Goal: Information Seeking & Learning: Find specific fact

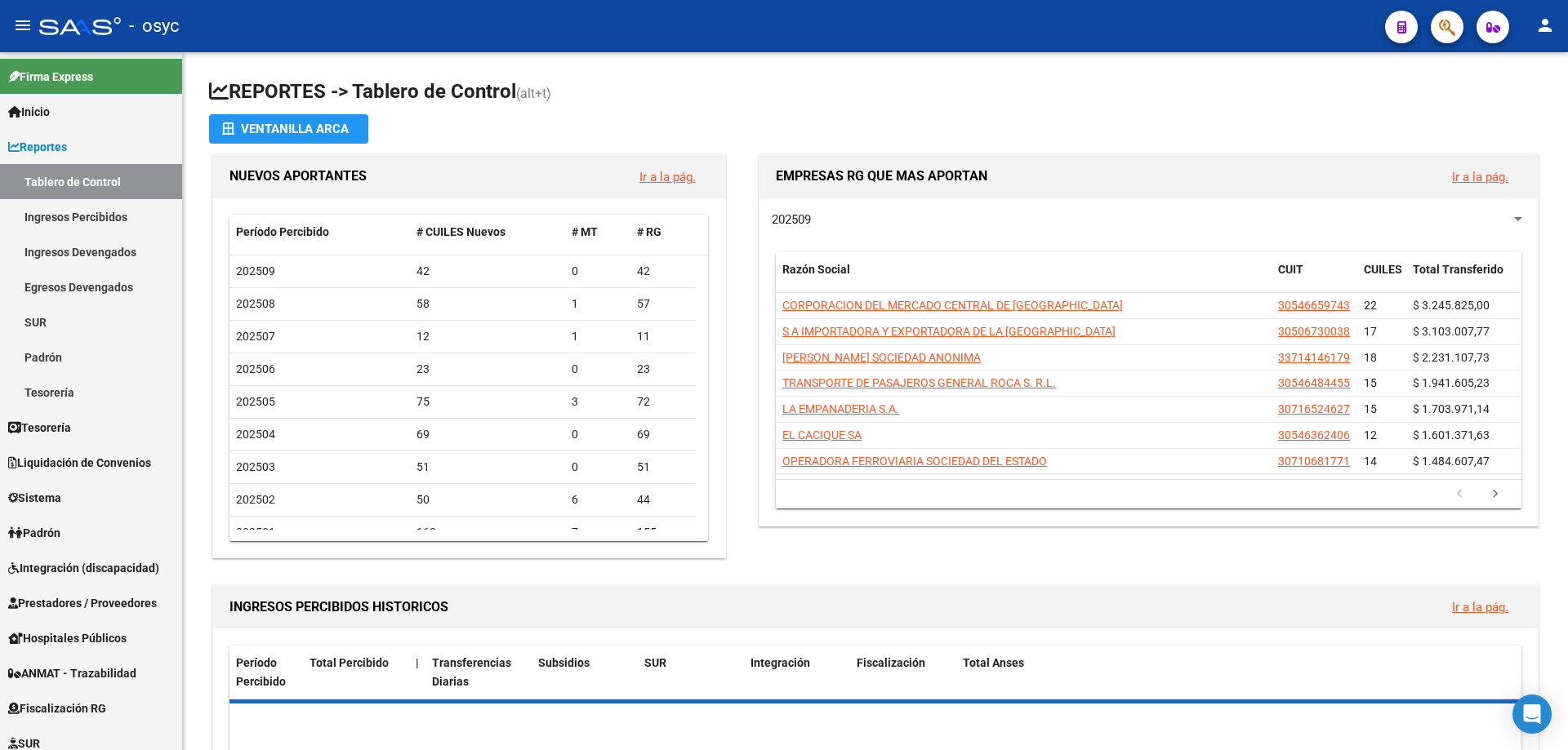
click at [1460, 22] on button "button" at bounding box center [1447, 27] width 32 height 32
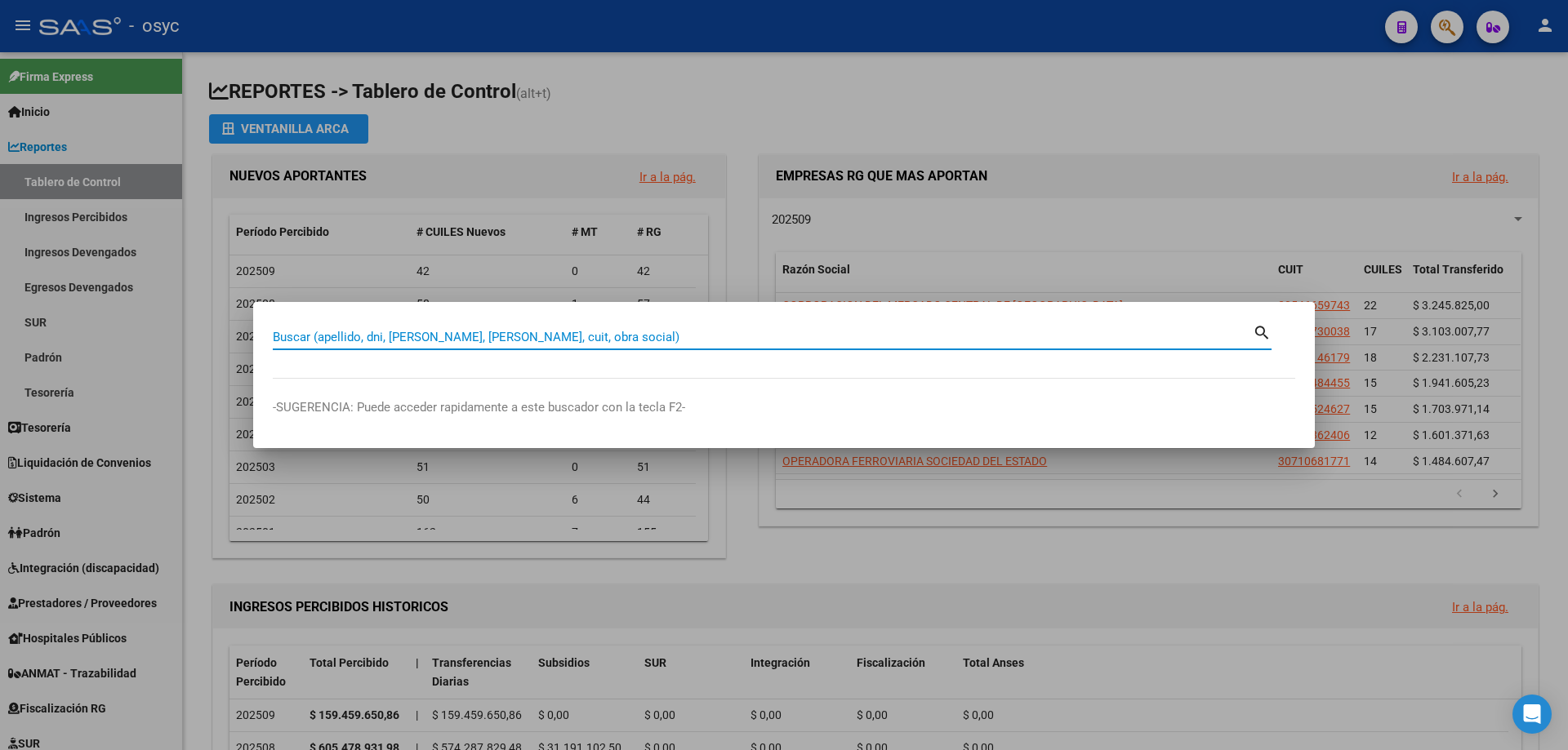
click at [854, 335] on input "Buscar (apellido, dni, [PERSON_NAME], [PERSON_NAME], cuit, obra social)" at bounding box center [763, 337] width 980 height 14
click at [880, 348] on div "Buscar (apellido, dni, [PERSON_NAME], [PERSON_NAME], cuit, obra social)" at bounding box center [763, 336] width 980 height 24
paste input "42991841"
type input "42991841"
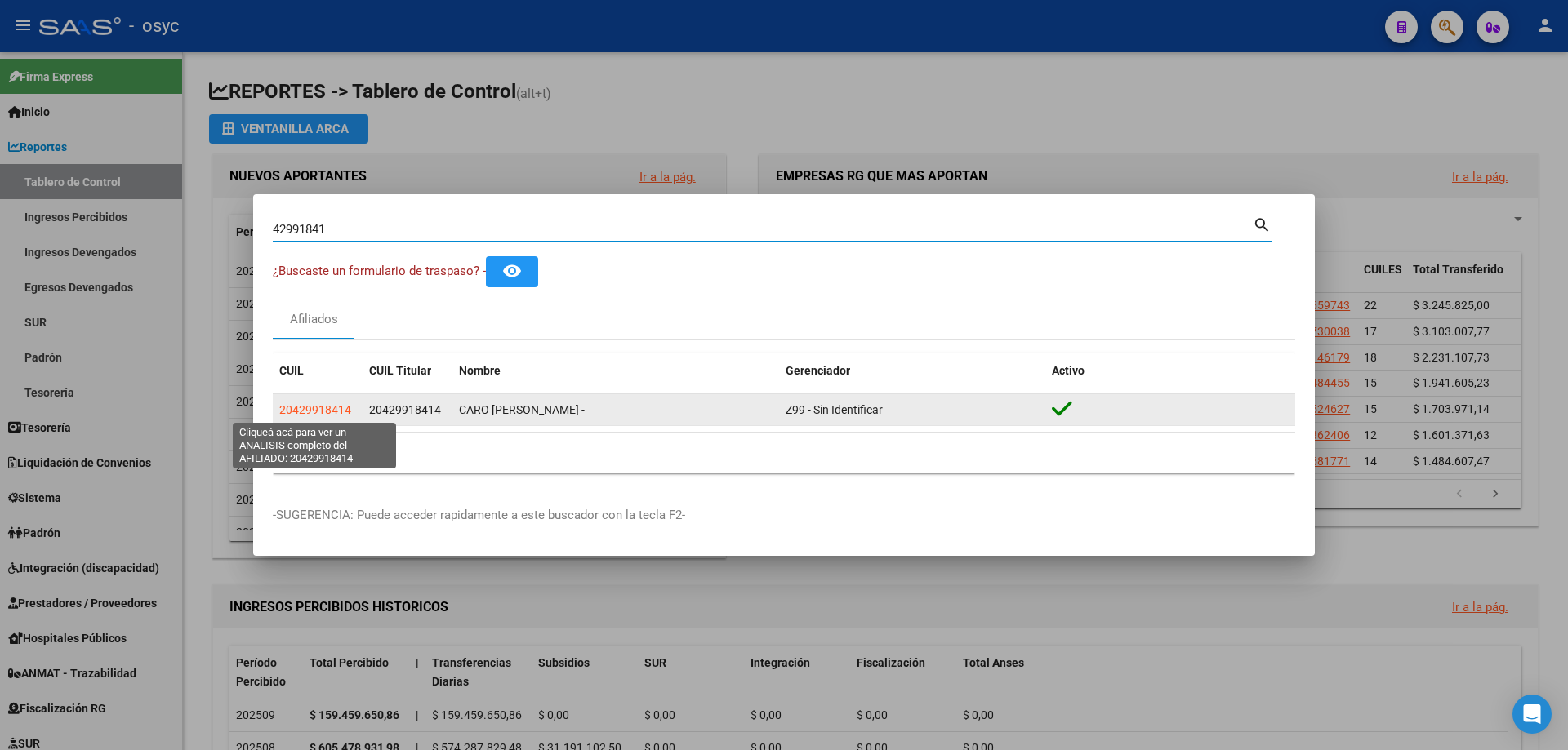
click at [317, 412] on span "20429918414" at bounding box center [315, 410] width 72 height 13
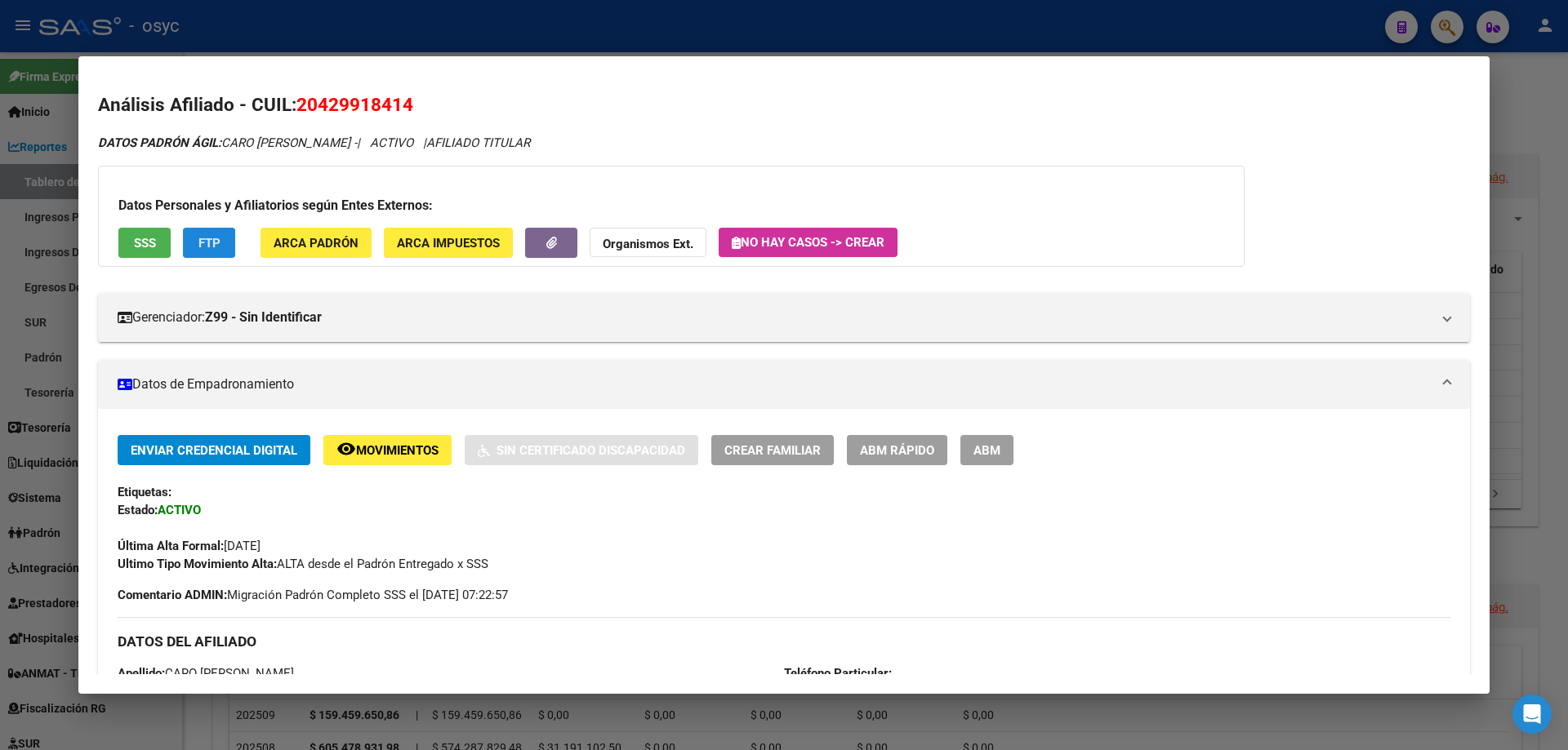
click at [206, 236] on span "FTP" at bounding box center [209, 243] width 22 height 14
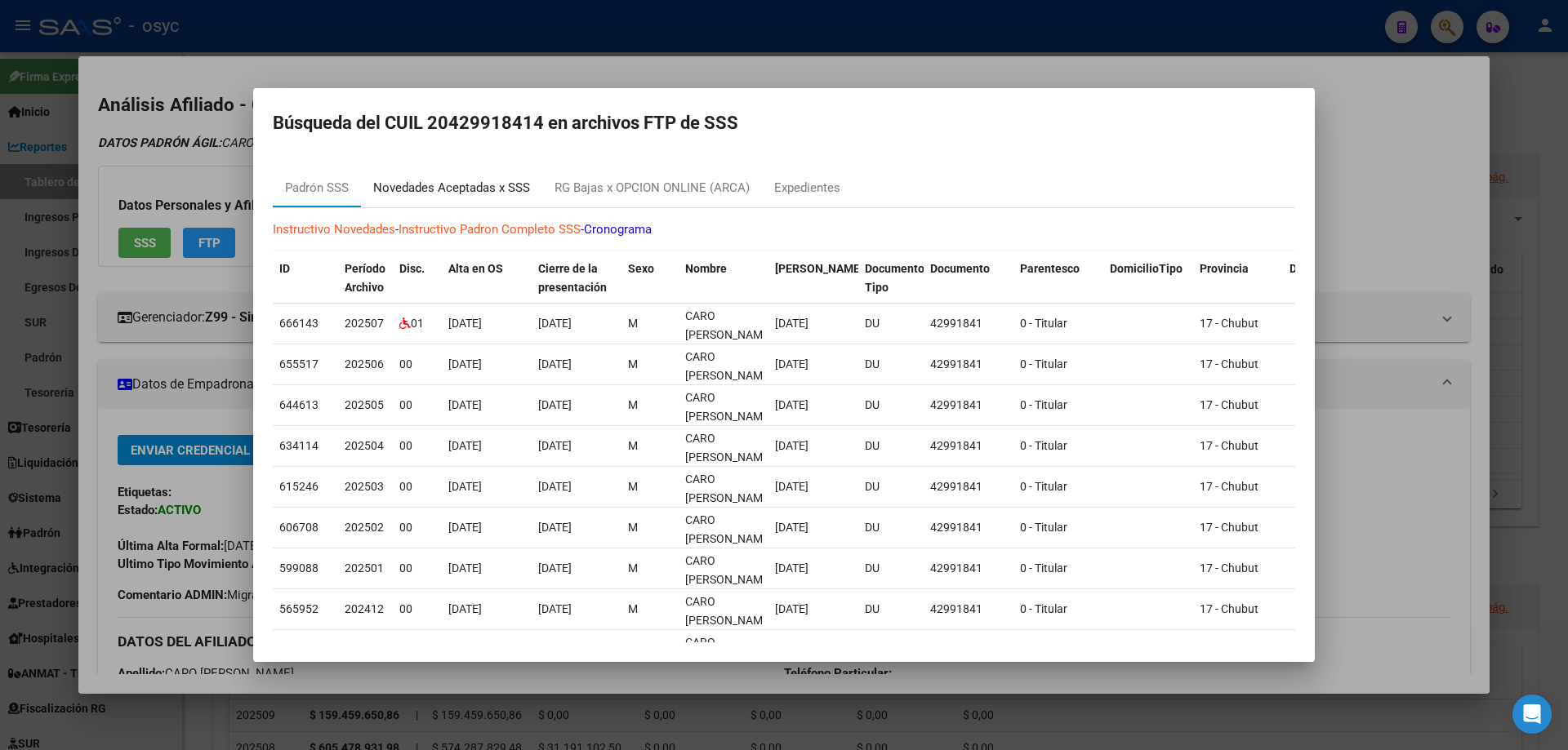
click at [495, 185] on div "Novedades Aceptadas x SSS" at bounding box center [451, 188] width 157 height 19
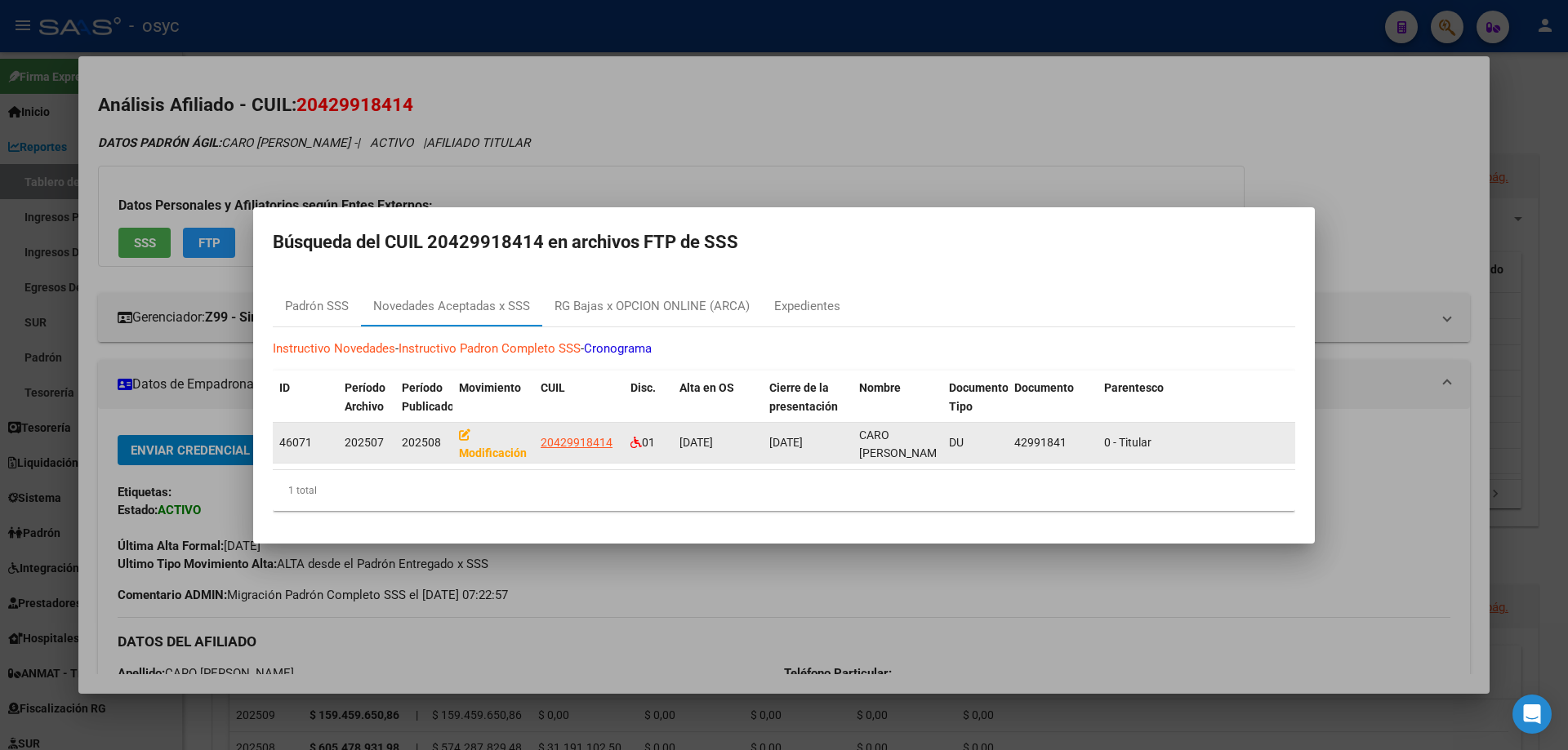
click at [498, 447] on strong "Modificación" at bounding box center [493, 444] width 68 height 31
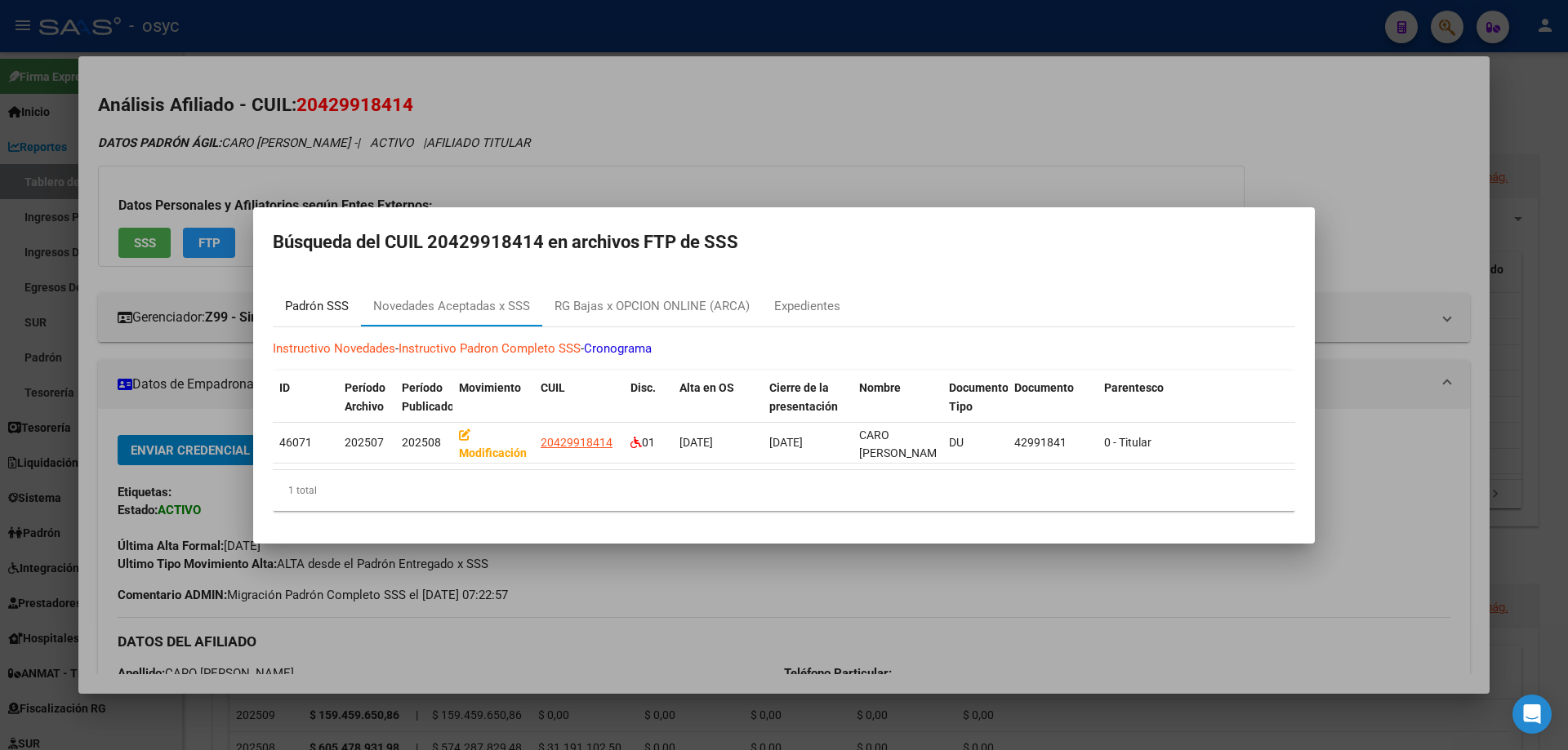
click at [332, 297] on div "Padrón SSS" at bounding box center [317, 306] width 64 height 19
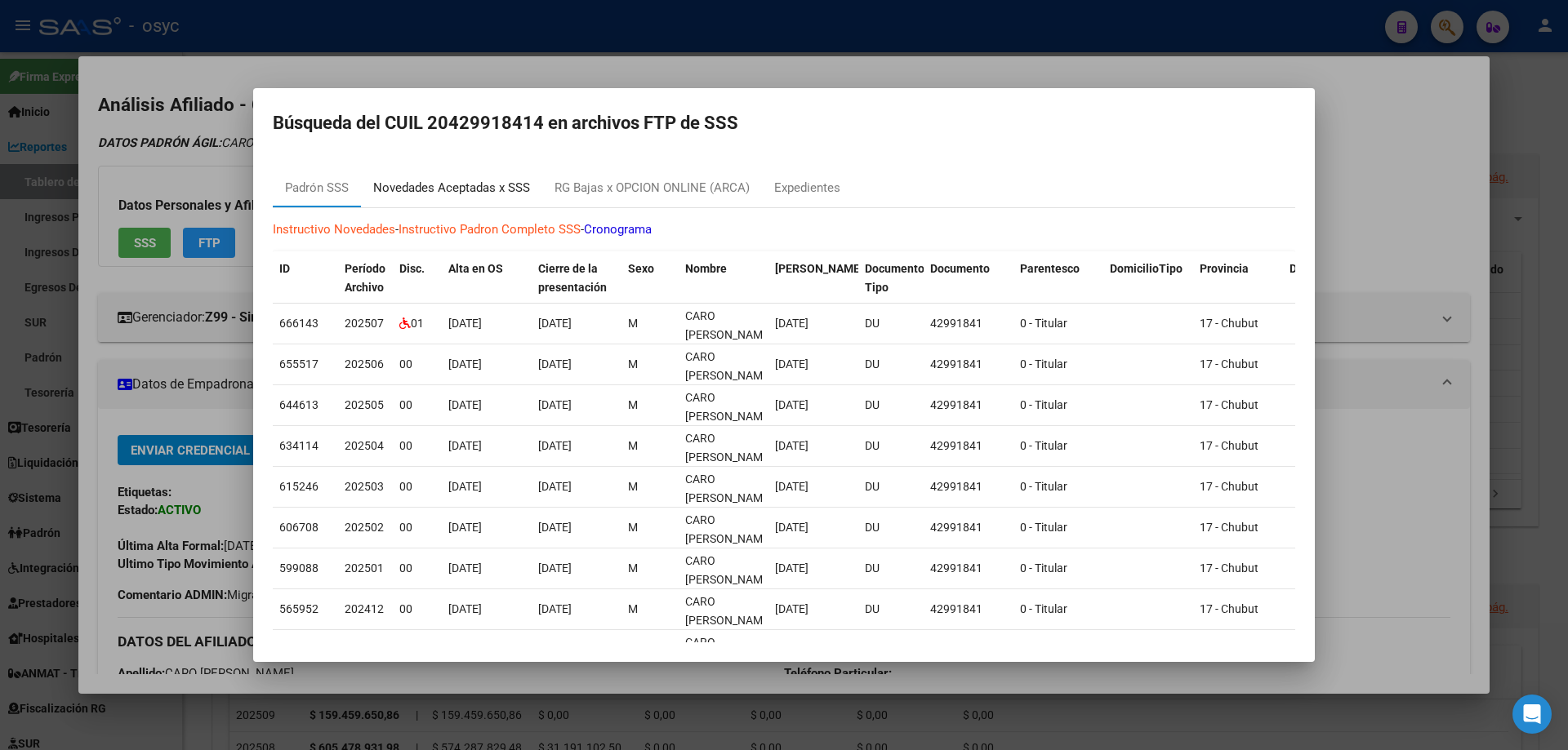
click at [436, 184] on div "Novedades Aceptadas x SSS" at bounding box center [451, 188] width 157 height 19
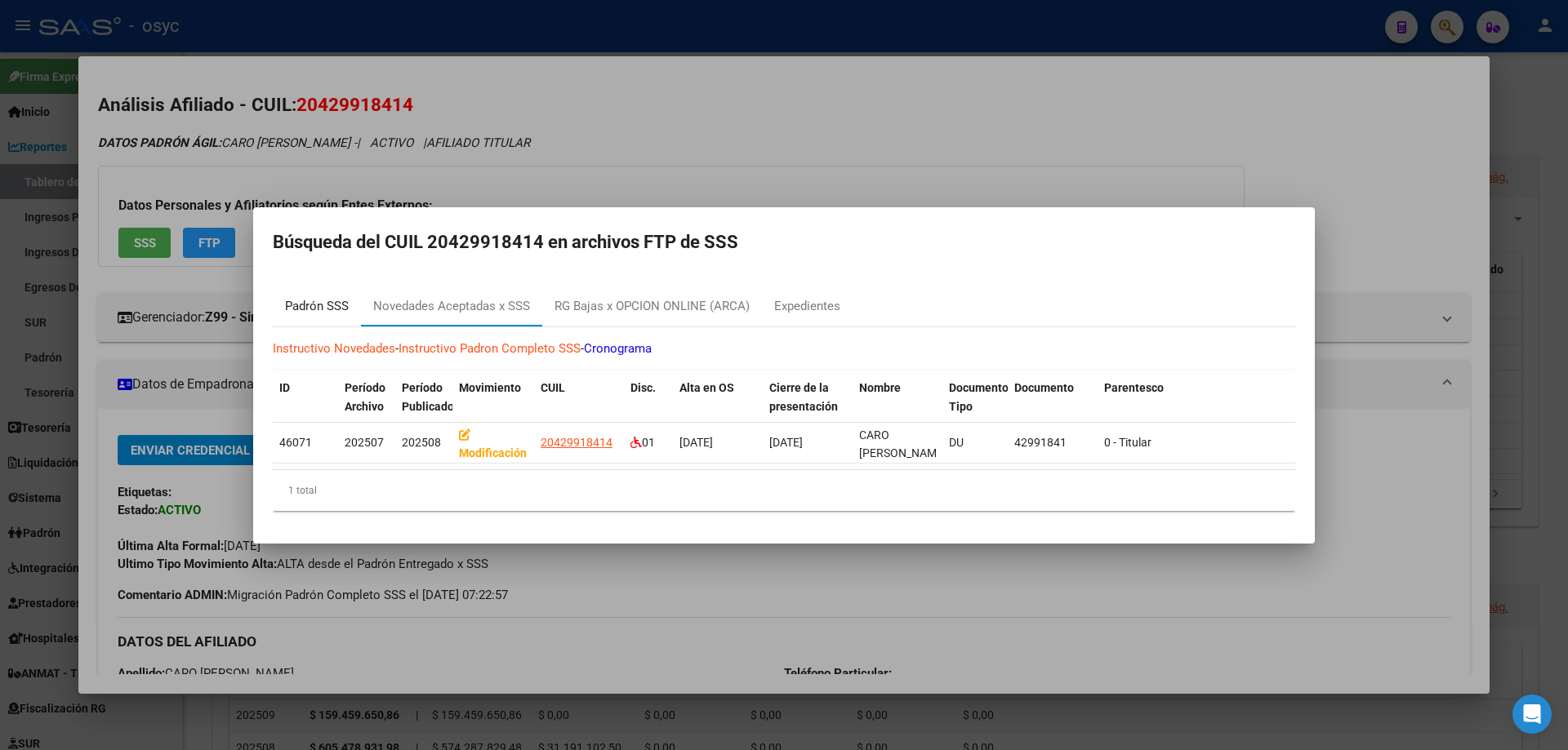
click at [333, 297] on div "Padrón SSS" at bounding box center [317, 306] width 64 height 19
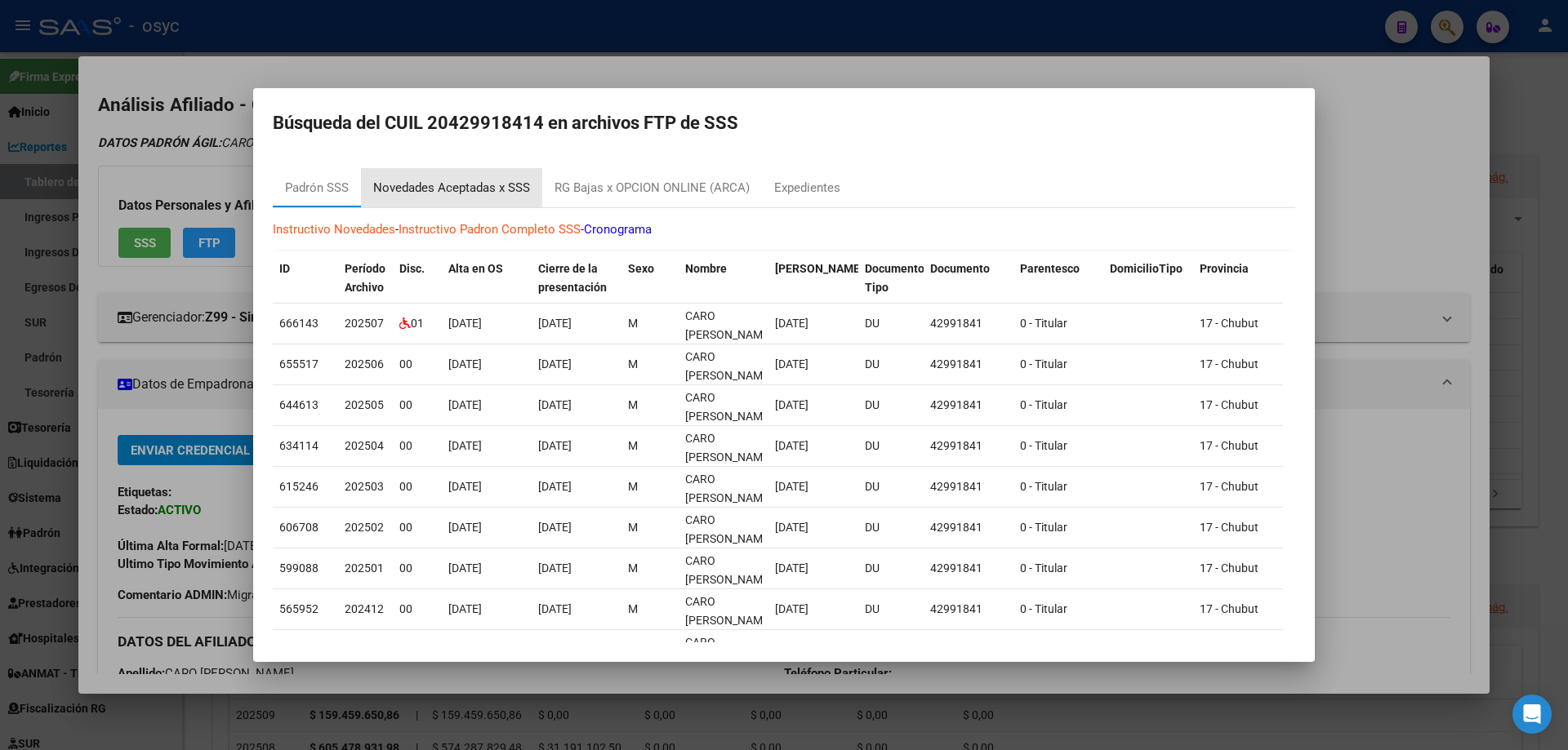
click at [454, 177] on div "Novedades Aceptadas x SSS" at bounding box center [451, 188] width 181 height 39
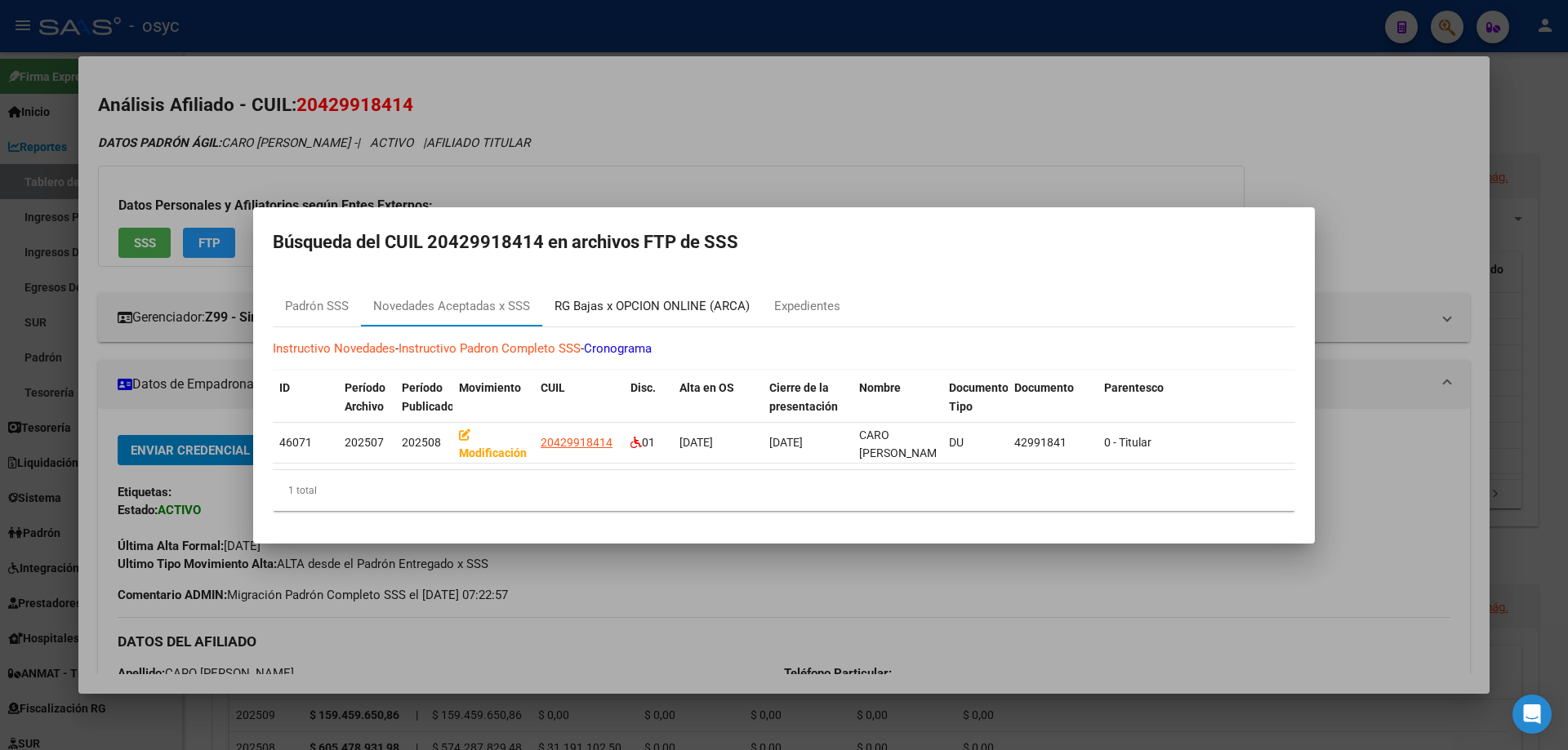
click at [618, 309] on div "RG Bajas x OPCION ONLINE (ARCA)" at bounding box center [653, 306] width 196 height 19
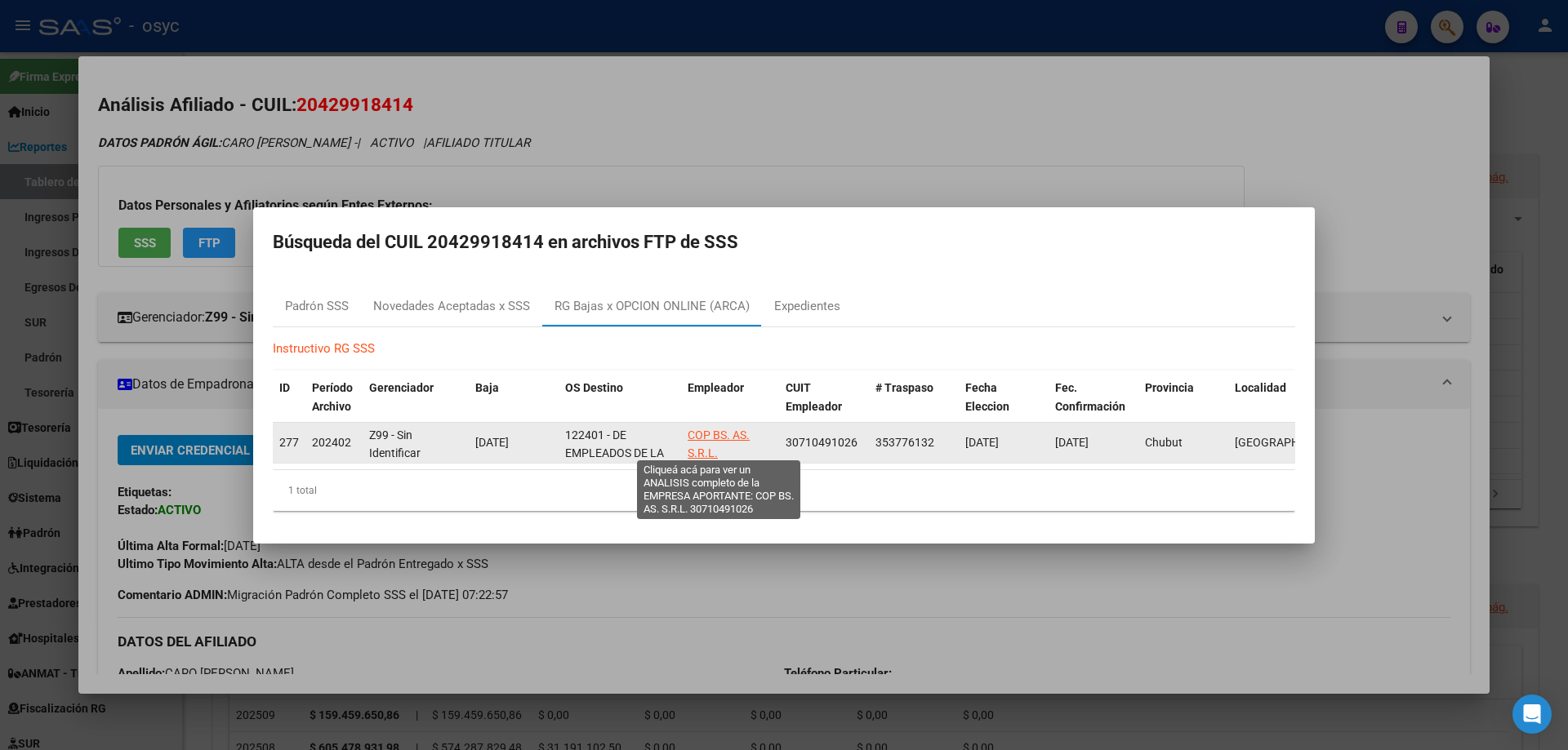
click at [712, 429] on span "COP BS. AS. S.R.L." at bounding box center [718, 444] width 62 height 31
type textarea "30710491026"
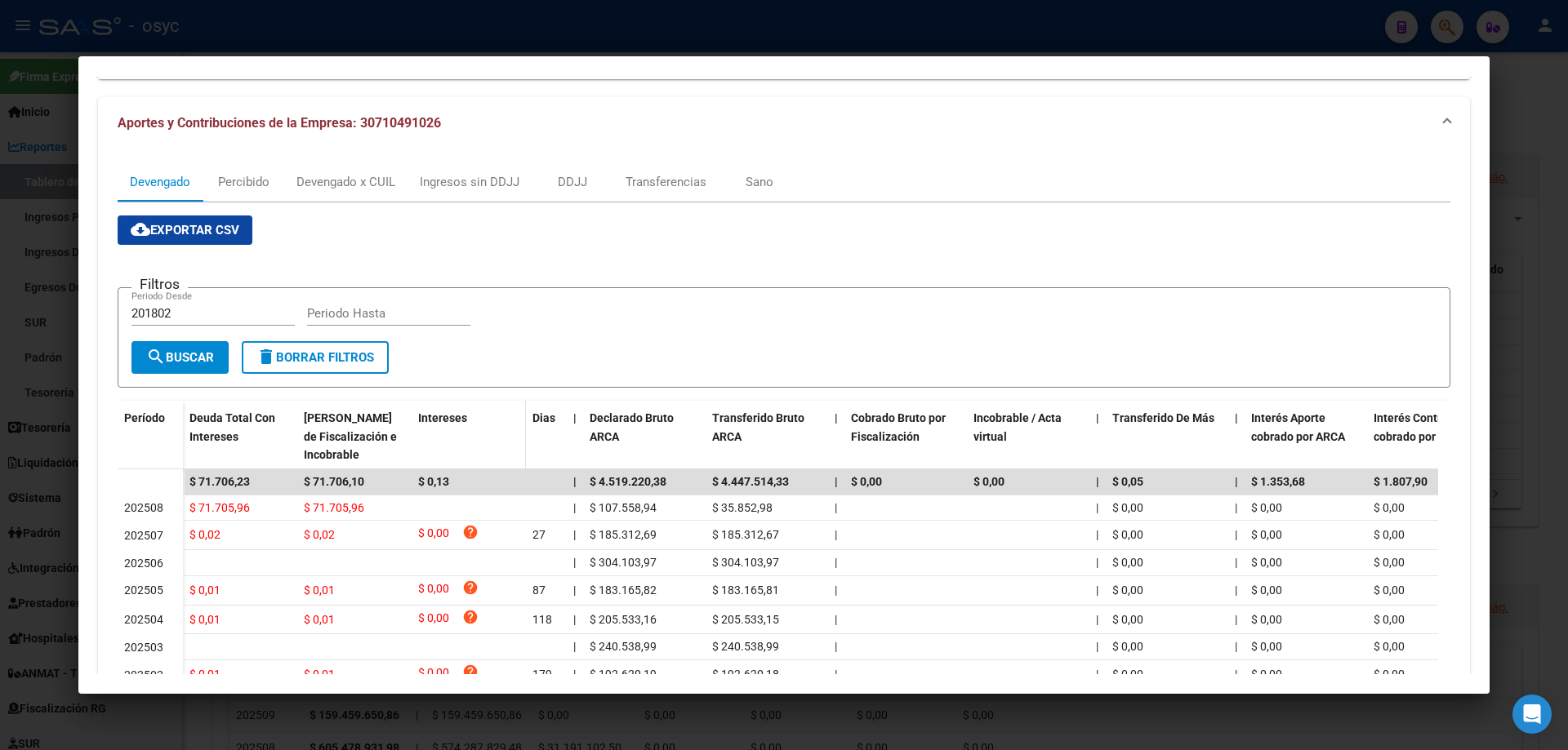
scroll to position [163, 0]
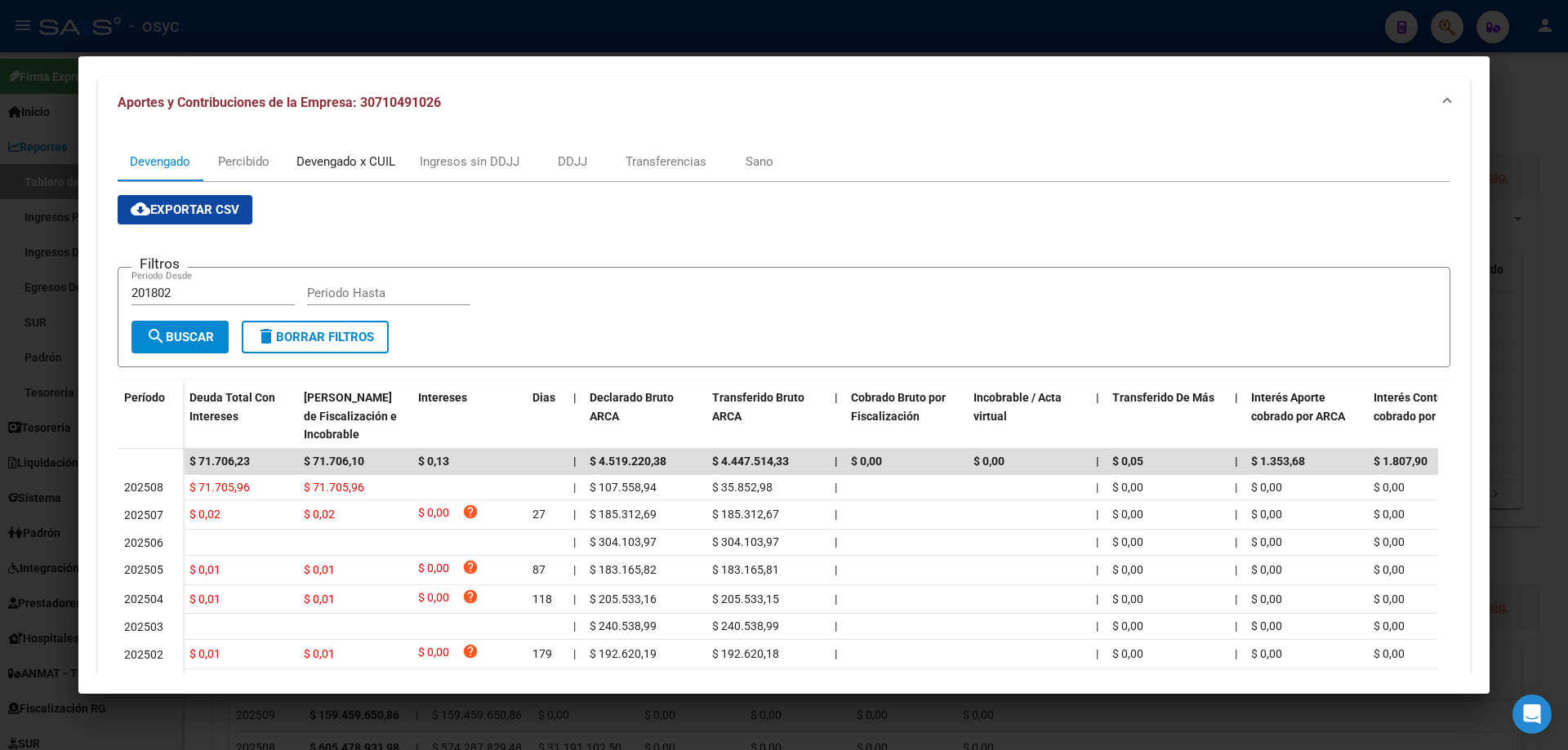
click at [381, 160] on div "Devengado x CUIL" at bounding box center [346, 161] width 99 height 18
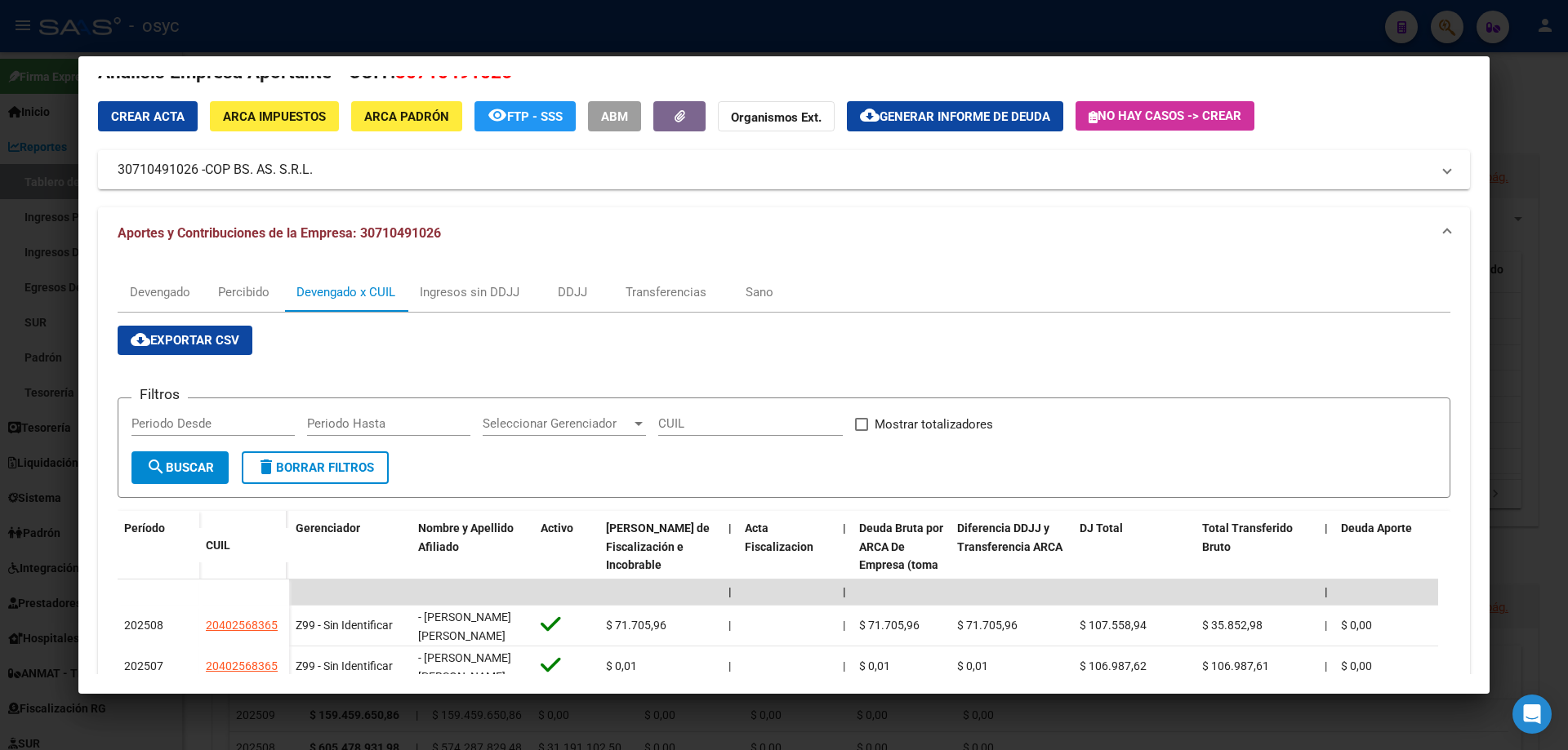
scroll to position [0, 0]
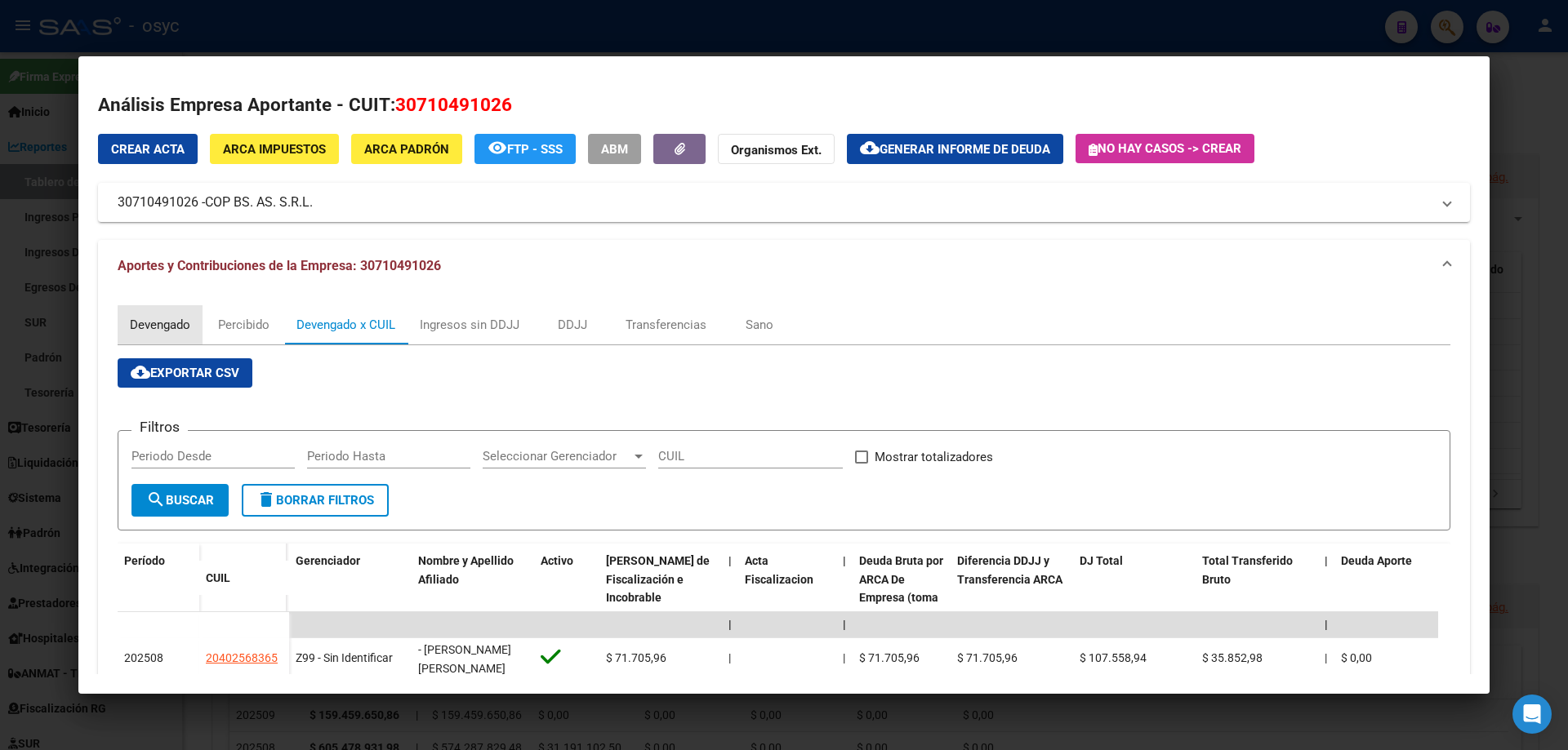
click at [164, 332] on div "Devengado" at bounding box center [160, 325] width 60 height 18
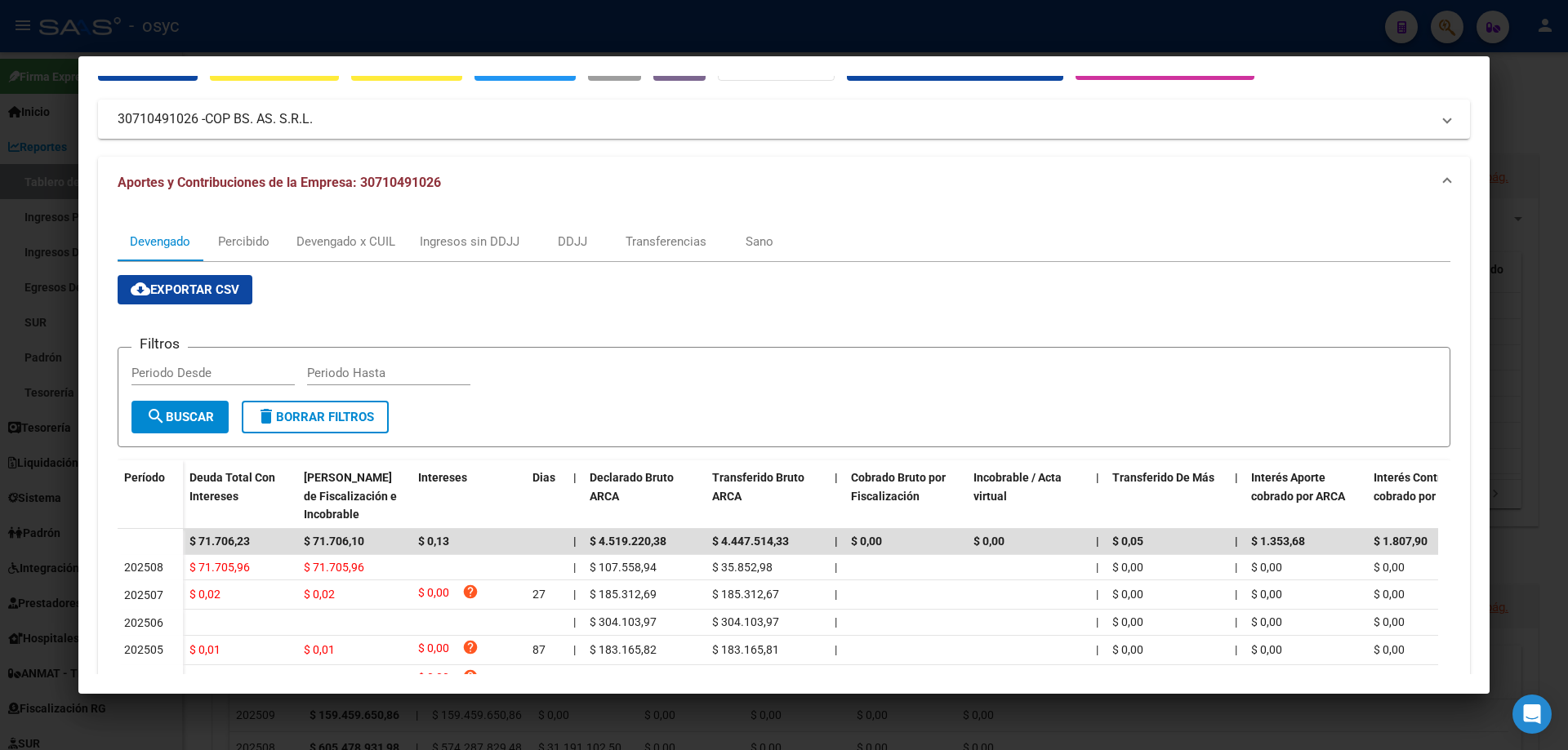
scroll to position [82, 0]
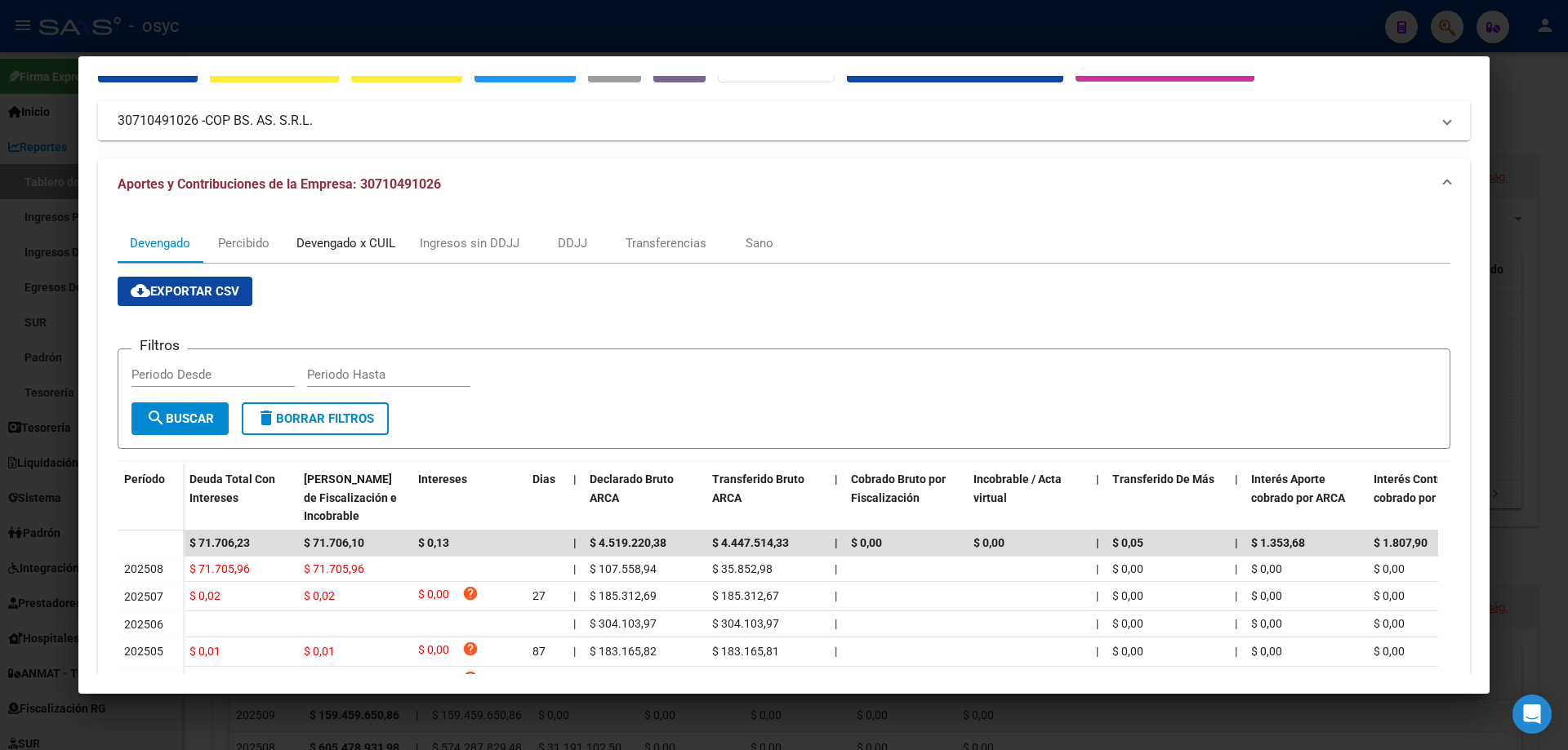
click at [386, 232] on div "Devengado x CUIL" at bounding box center [346, 243] width 123 height 39
click at [386, 232] on div "Crear Acta ARCA Impuestos ARCA Padrón remove_red_eye FTP - SSS ABM Organismos E…" at bounding box center [784, 474] width 1372 height 844
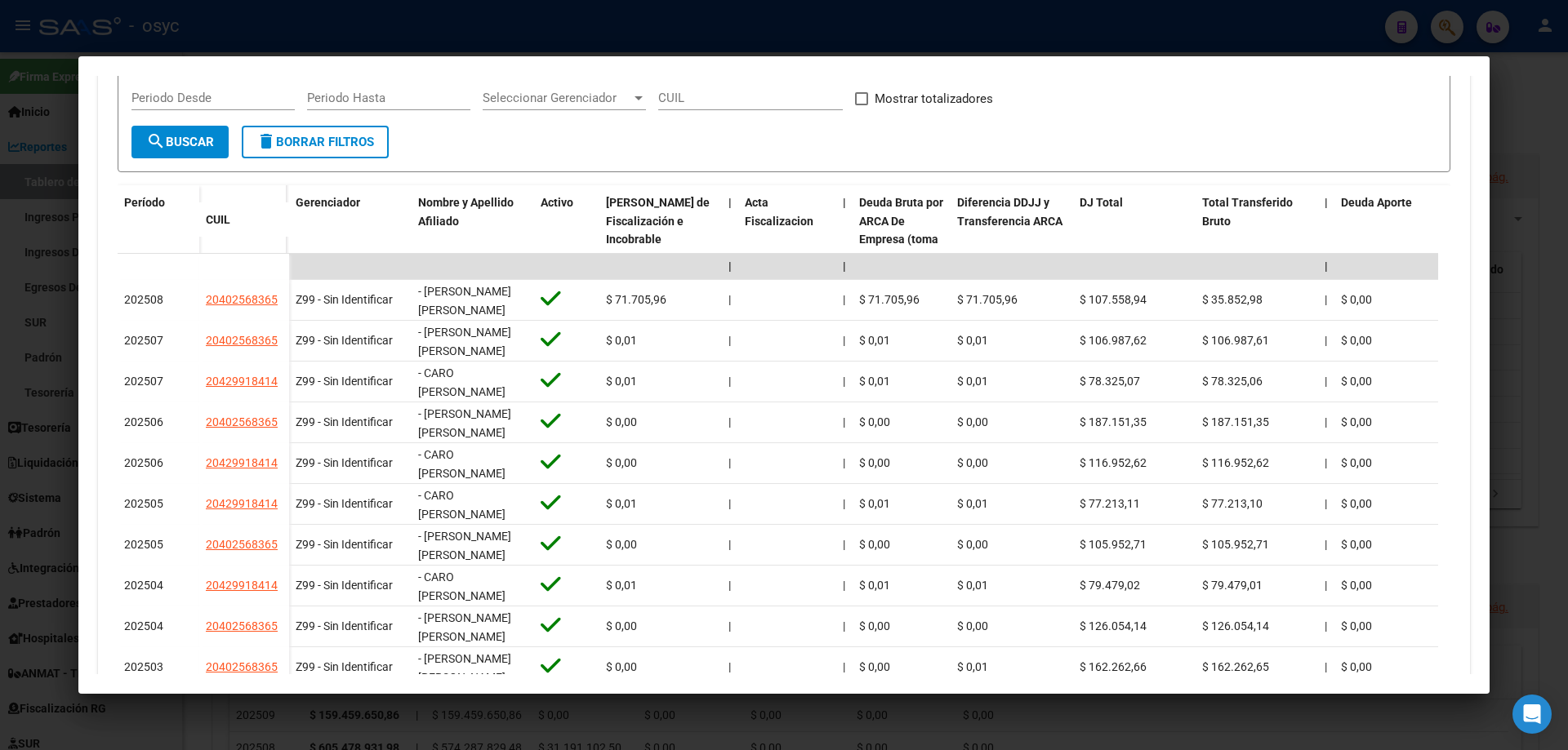
scroll to position [408, 0]
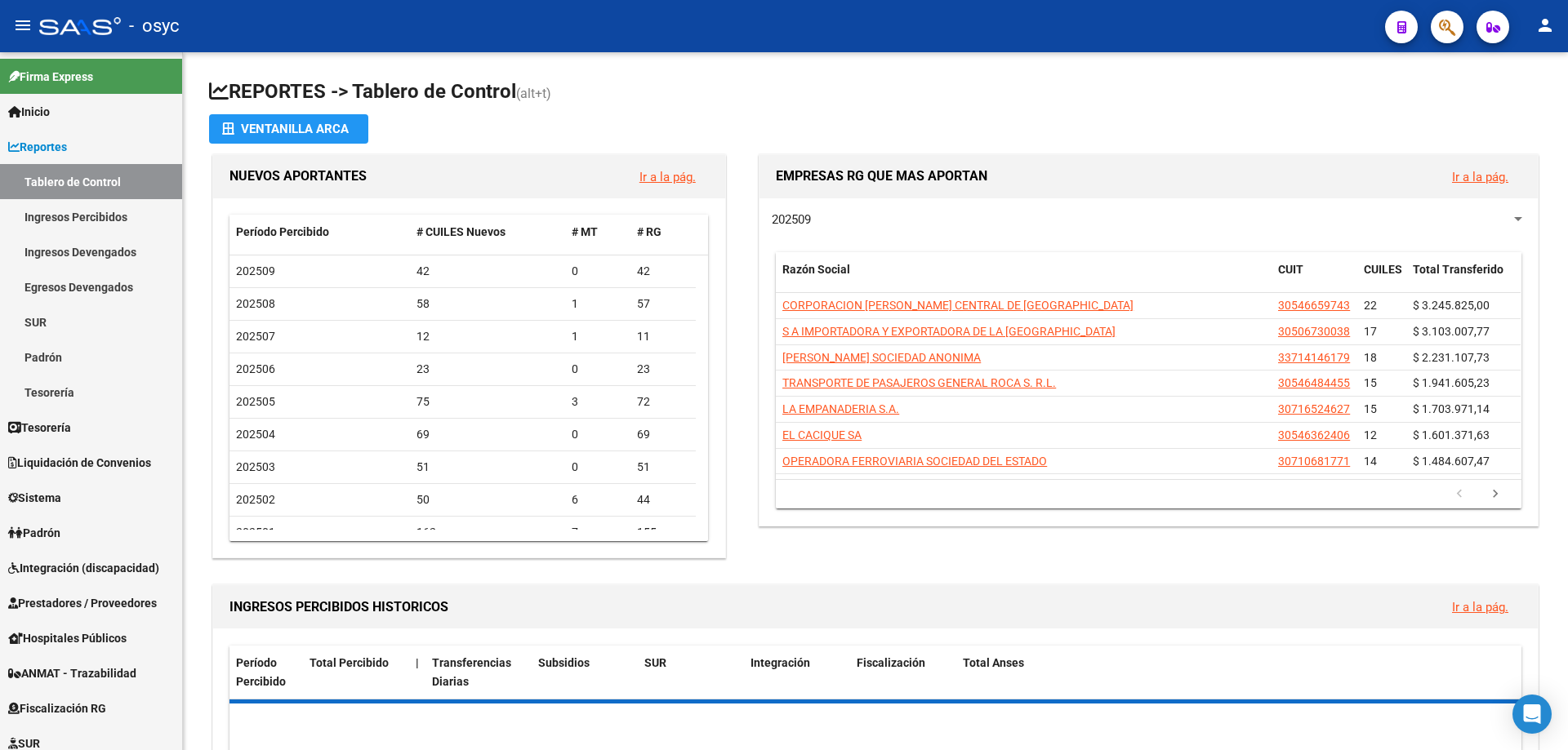
click at [1461, 25] on button "button" at bounding box center [1447, 27] width 32 height 32
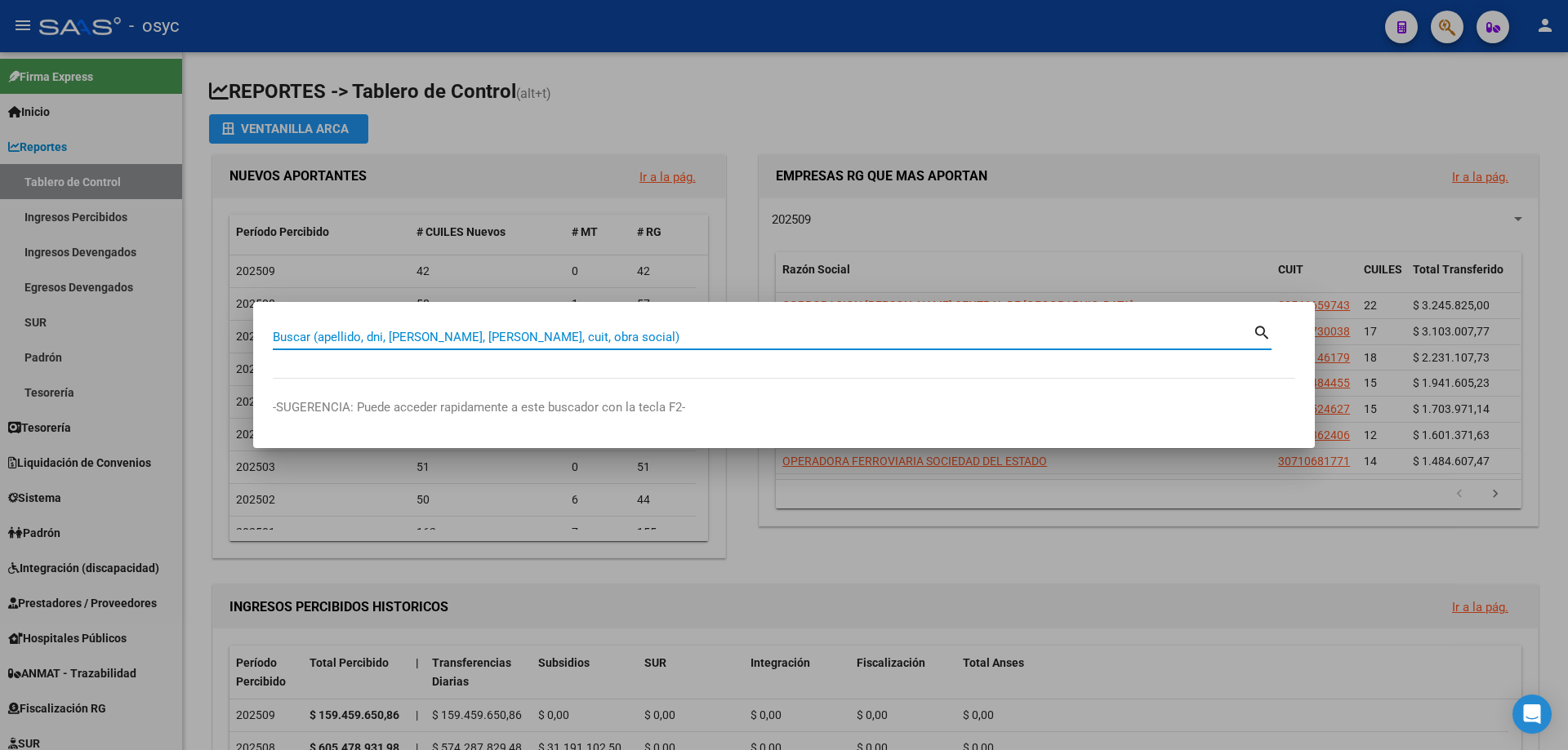
paste input "25946408"
type input "25946408"
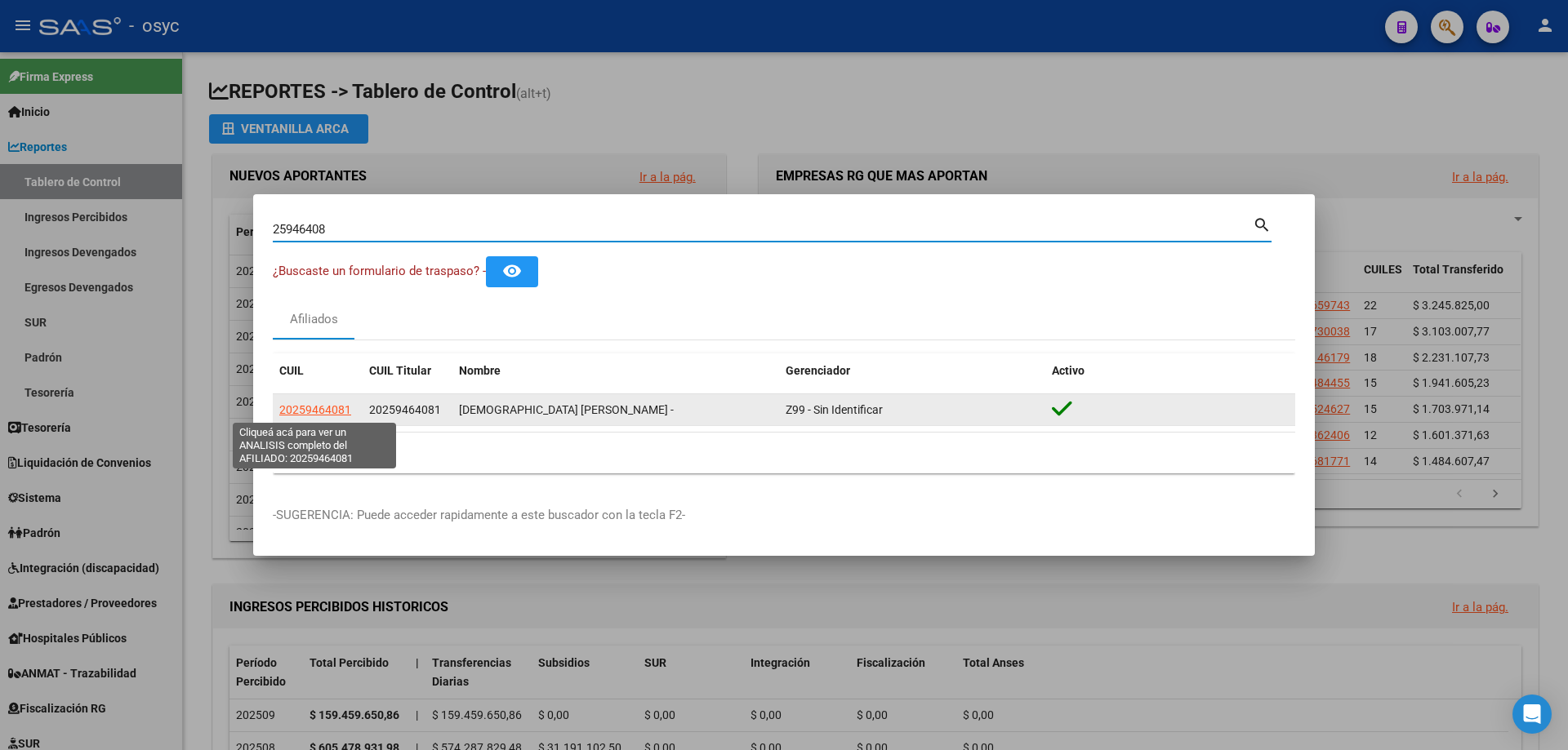
click at [341, 406] on span "20259464081" at bounding box center [315, 410] width 72 height 13
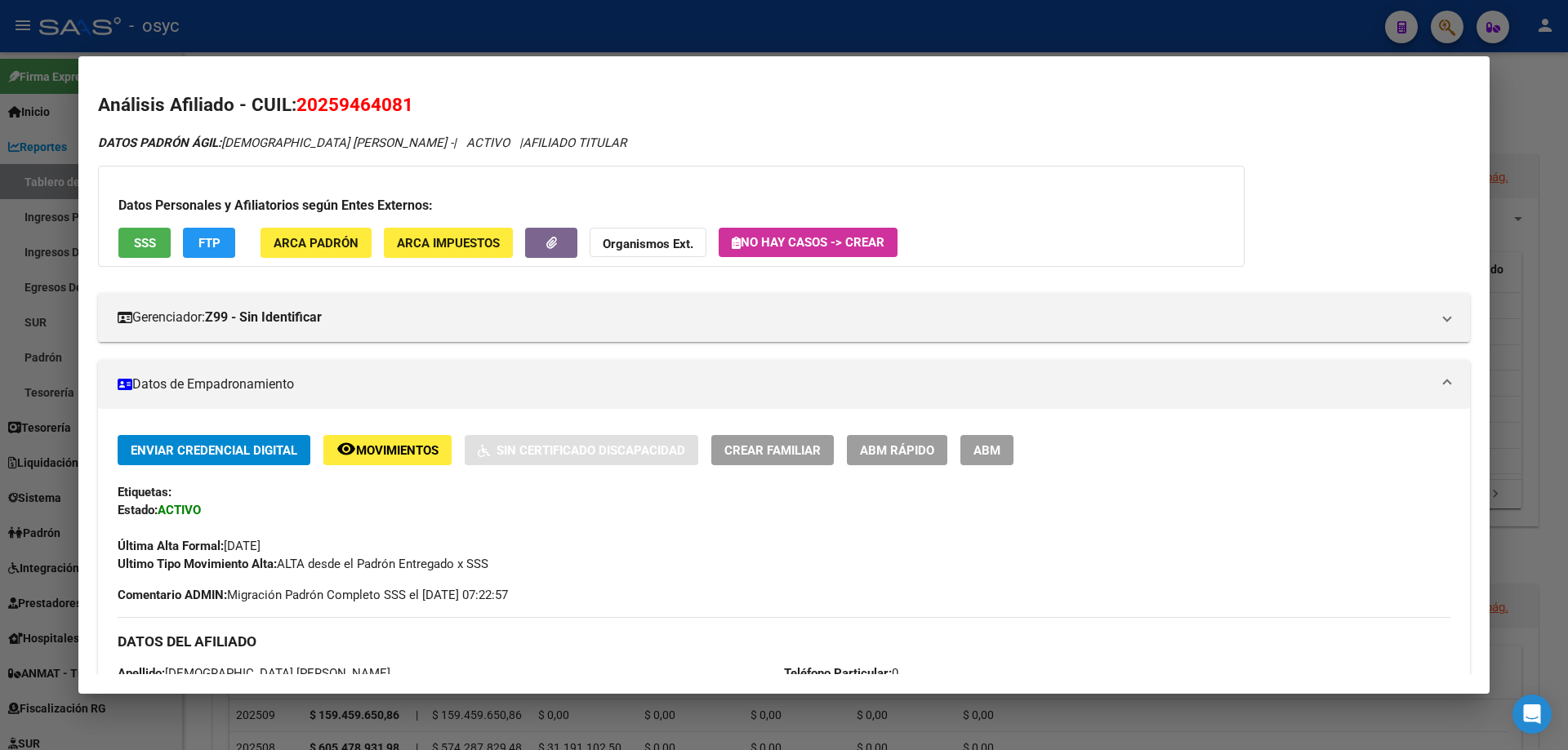
click at [227, 231] on button "FTP" at bounding box center [209, 243] width 52 height 31
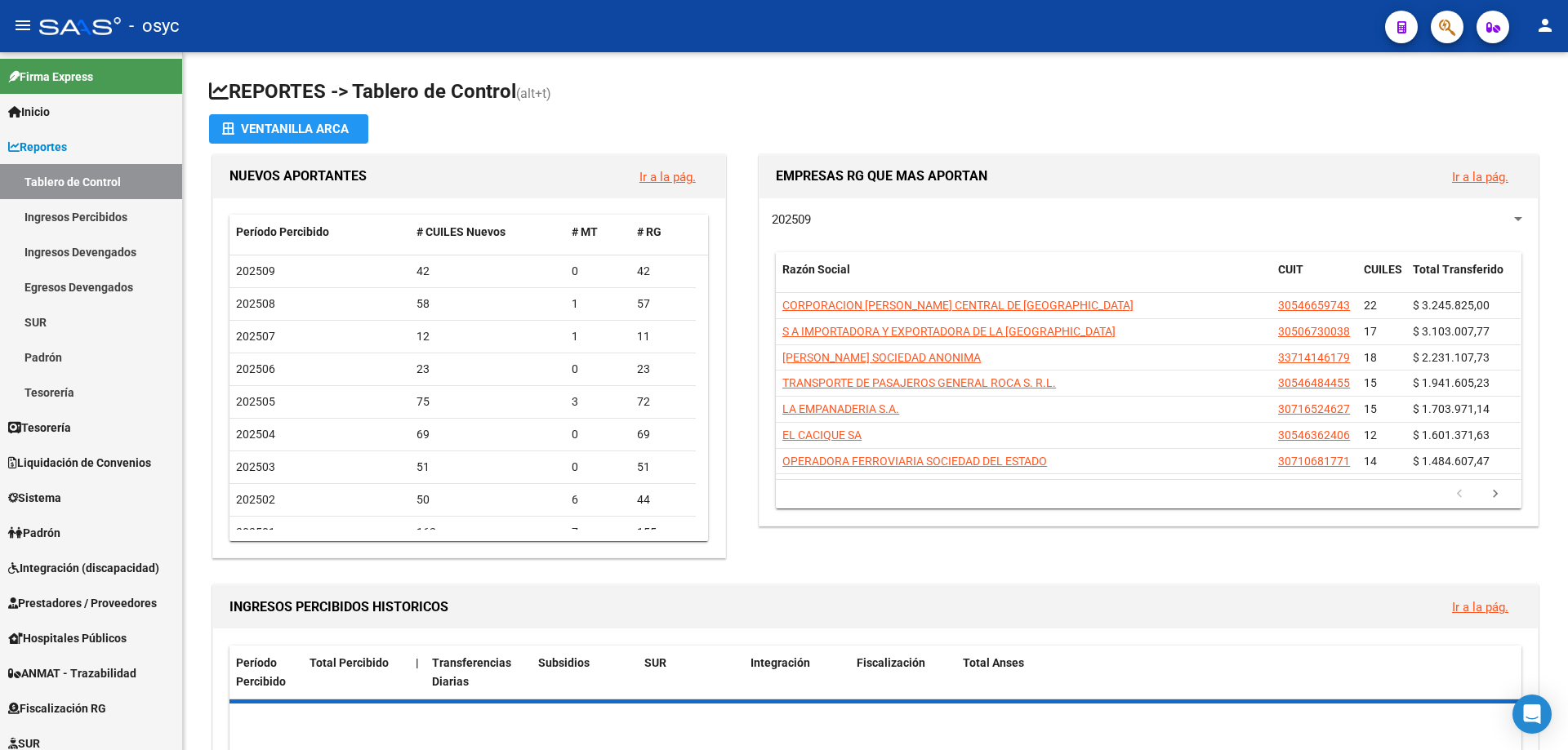
click at [1460, 29] on button "button" at bounding box center [1447, 27] width 32 height 32
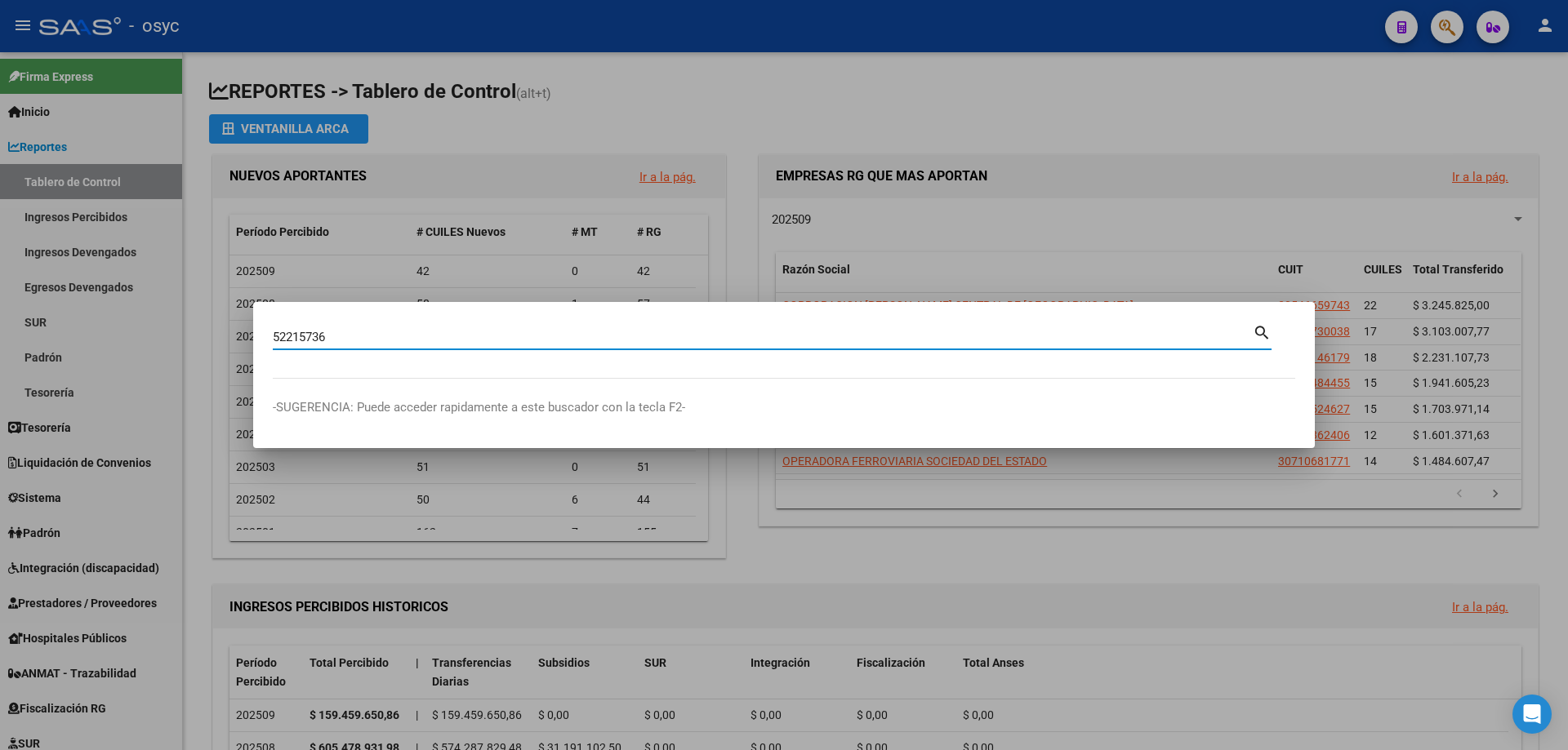
type input "52215736"
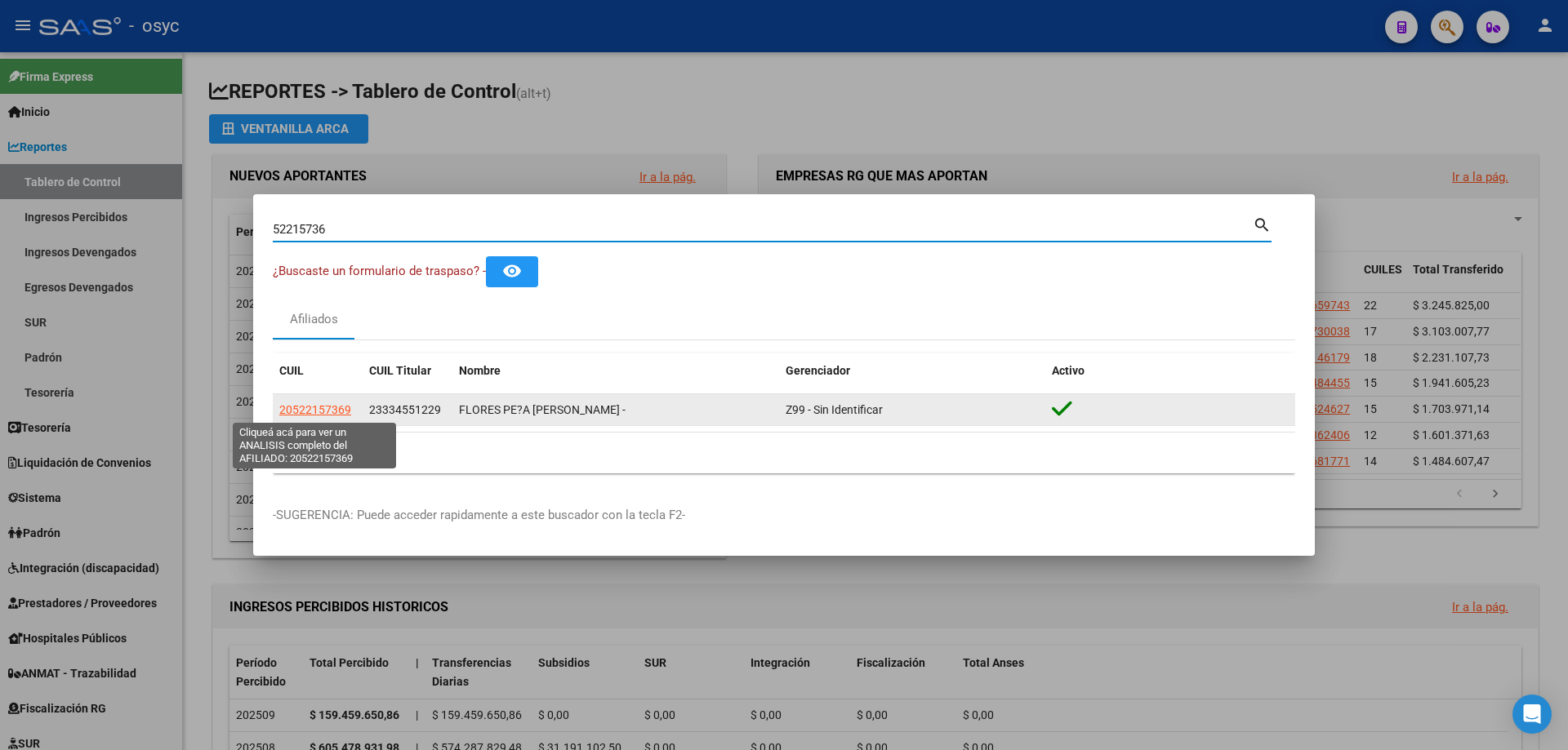
click at [346, 406] on span "20522157369" at bounding box center [315, 410] width 72 height 13
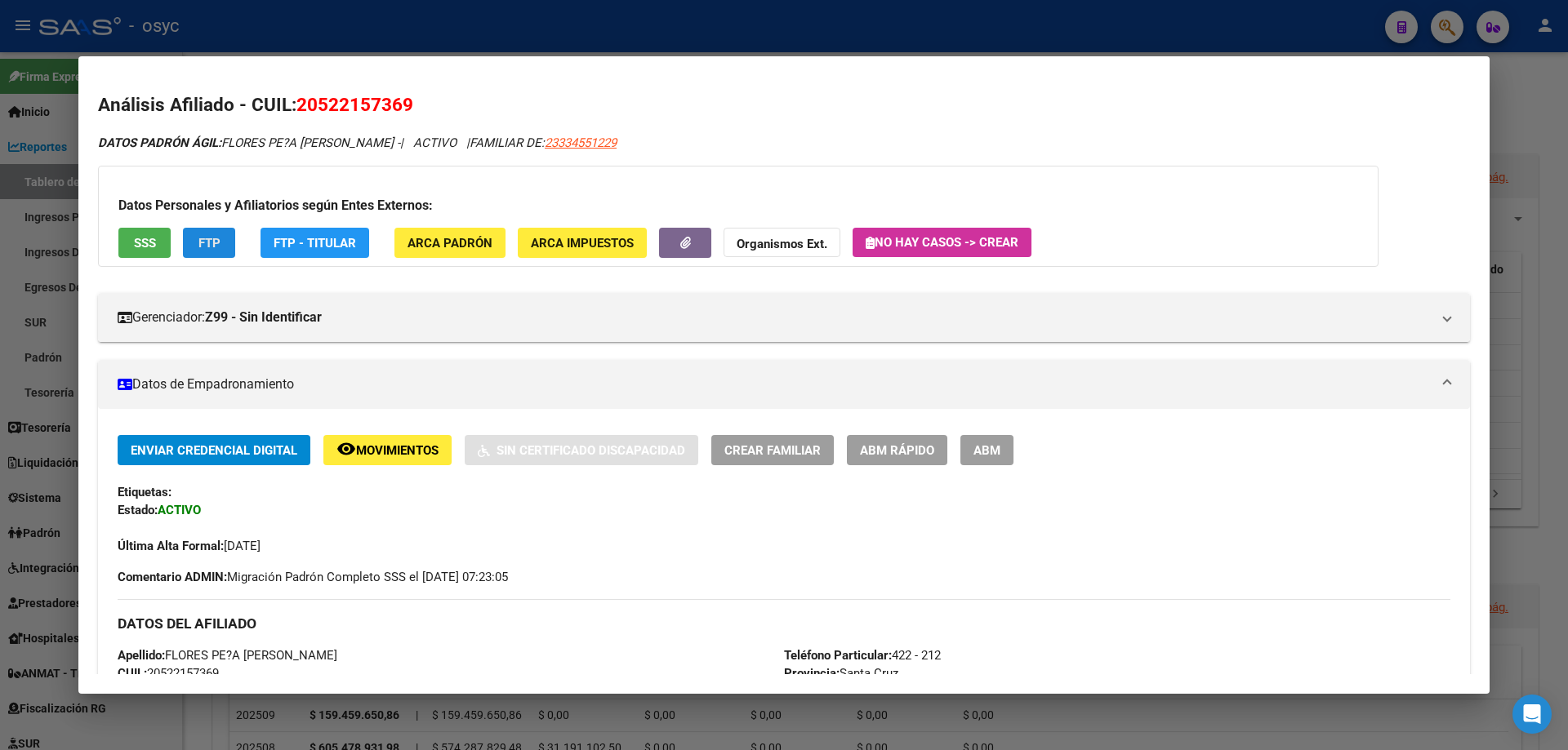
click at [198, 245] on span "FTP" at bounding box center [209, 243] width 22 height 14
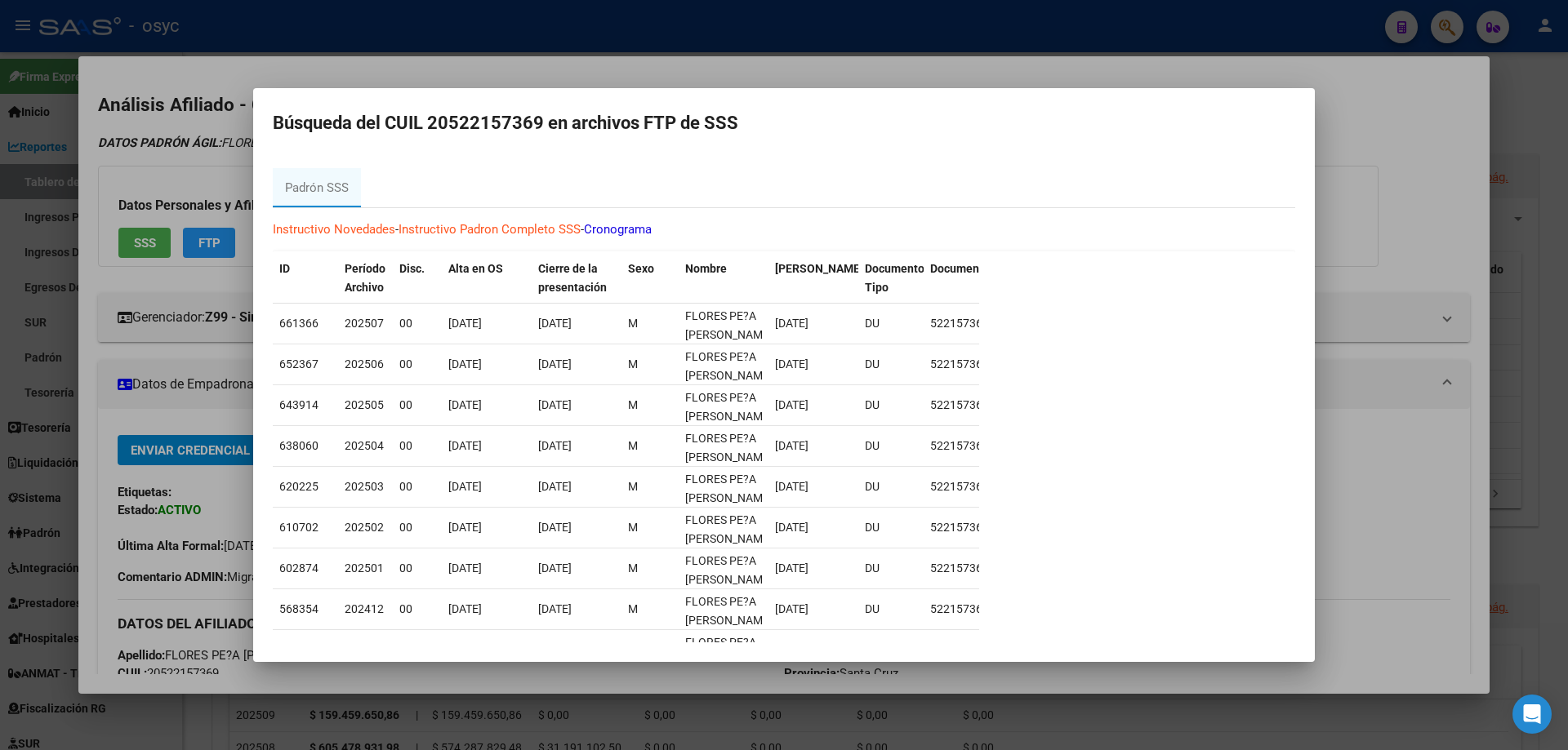
click at [1383, 165] on div at bounding box center [784, 375] width 1568 height 750
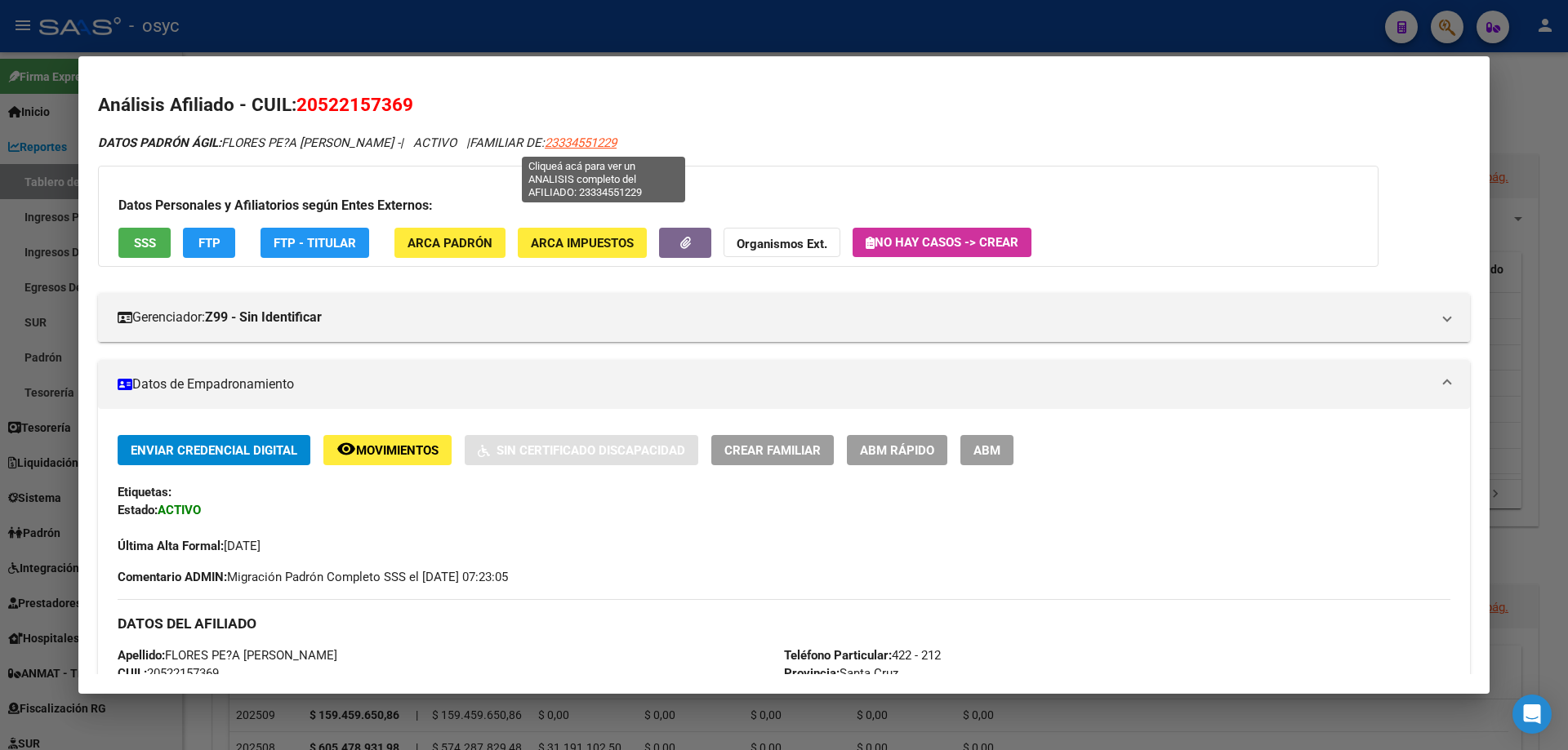
click at [583, 148] on span "23334551229" at bounding box center [581, 143] width 72 height 14
type textarea "23334551229"
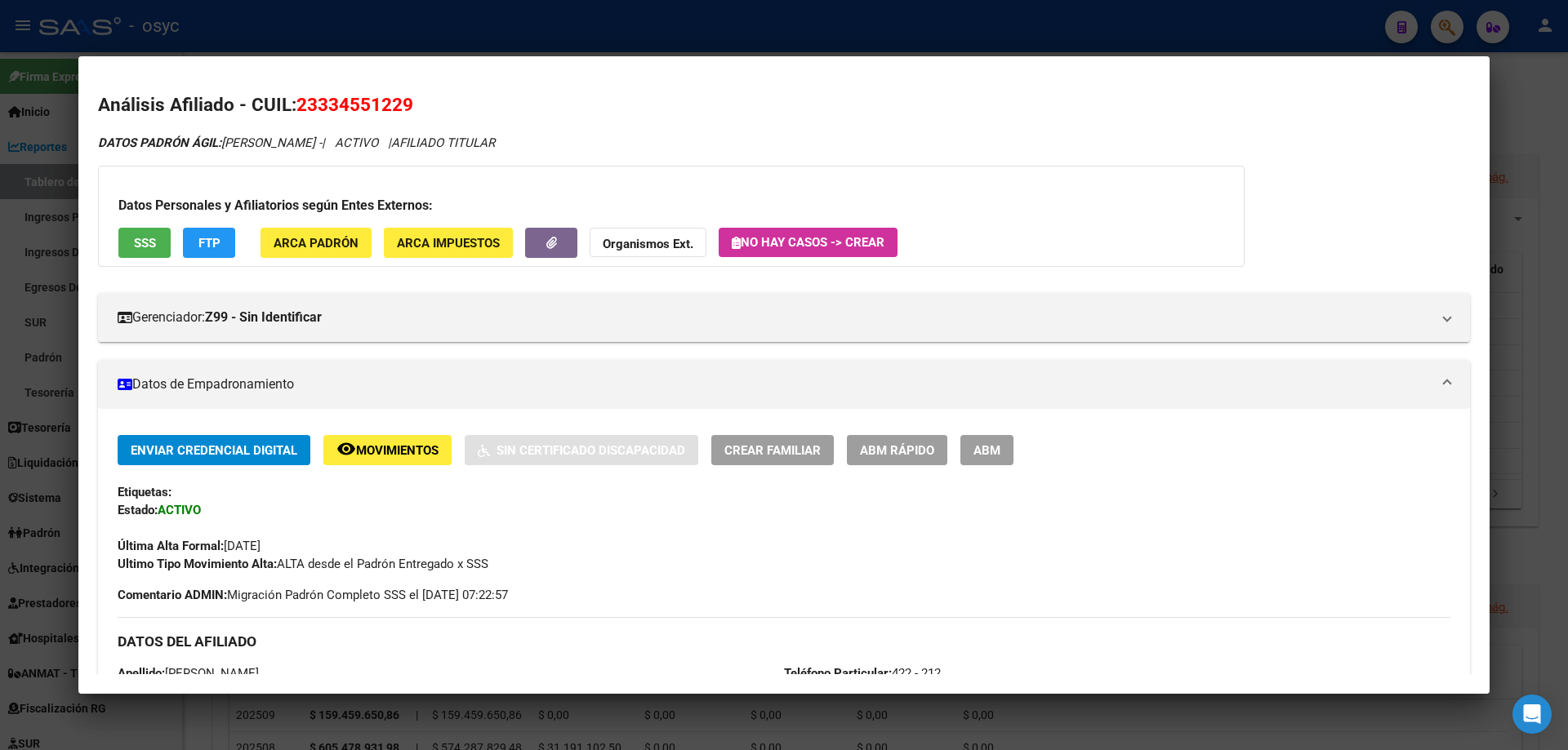
click at [1313, 10] on div at bounding box center [784, 375] width 1568 height 750
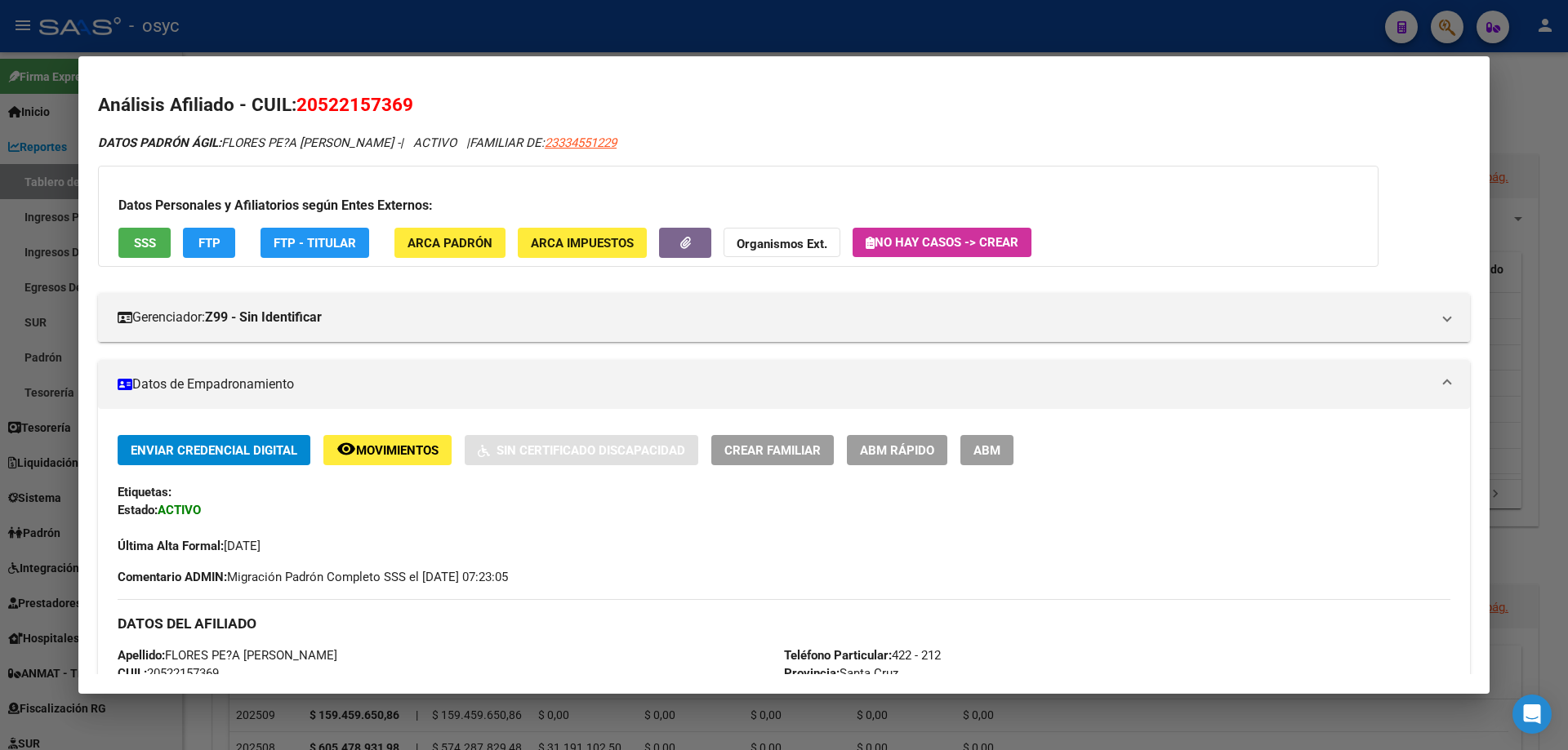
click at [1432, 22] on div at bounding box center [784, 375] width 1568 height 750
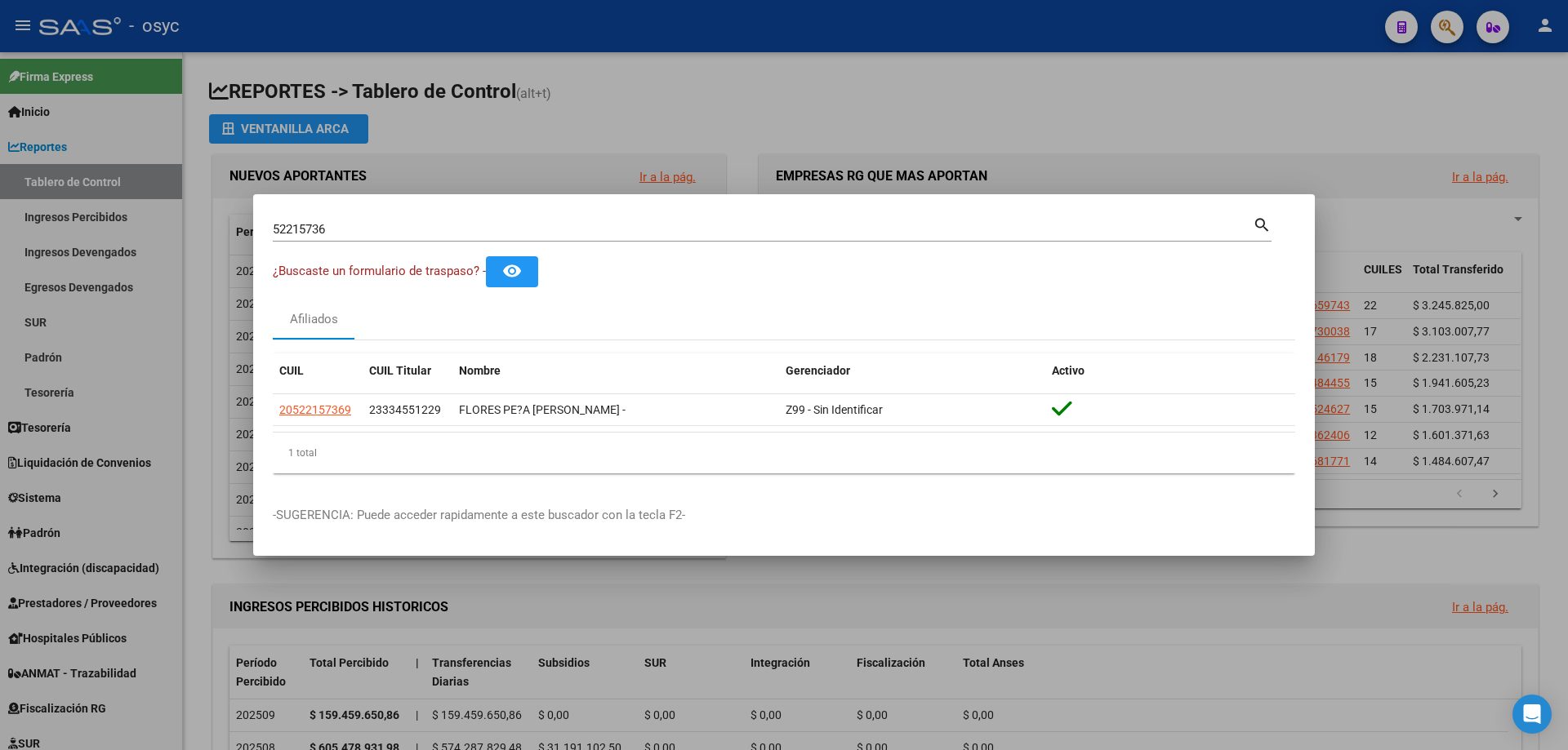
click at [1450, 26] on div at bounding box center [784, 375] width 1568 height 750
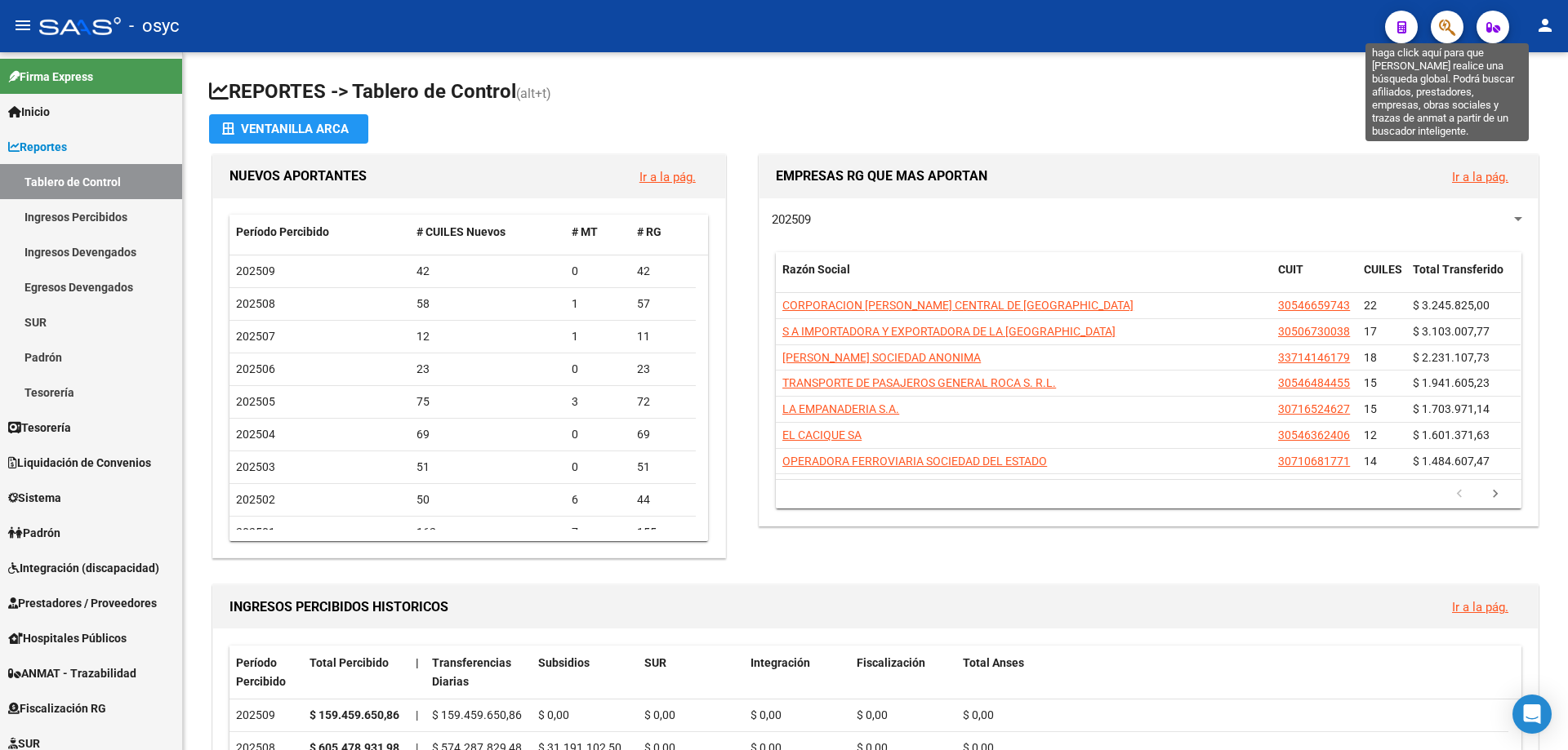
click at [1450, 26] on icon "button" at bounding box center [1448, 27] width 16 height 19
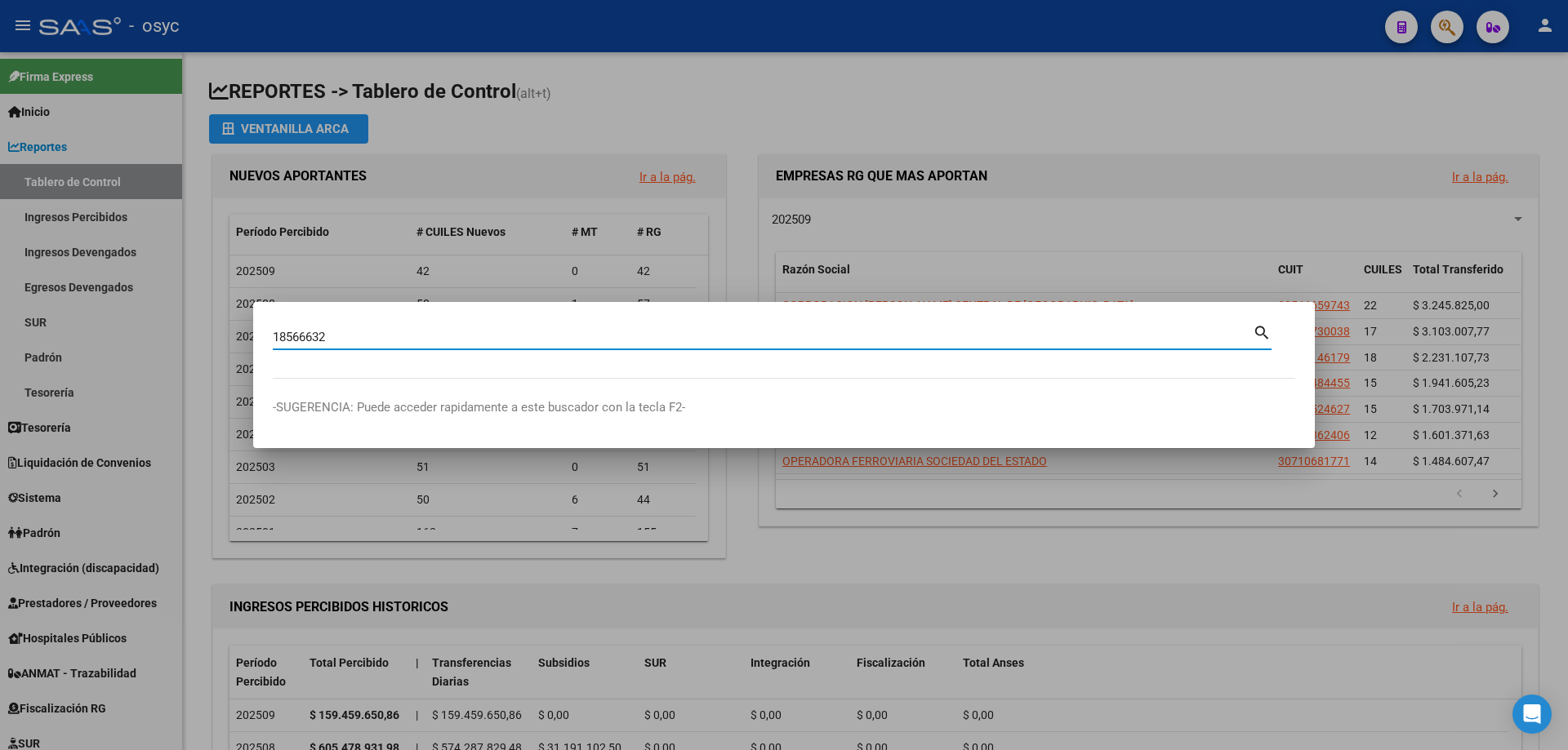
type input "18566632"
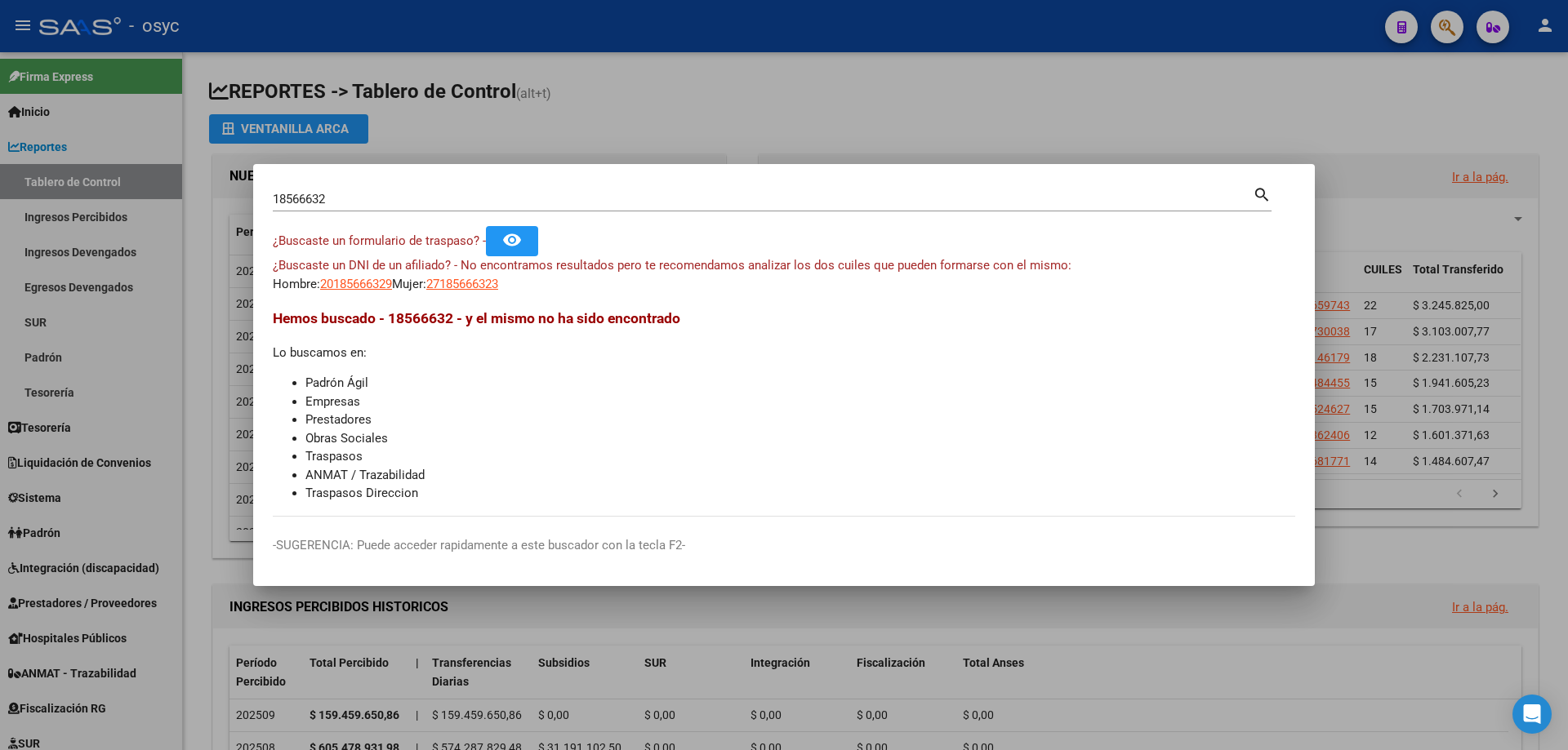
click at [363, 274] on div "¿Buscaste un DNI de un afiliado? - No encontramos resultados pero te recomendam…" at bounding box center [784, 275] width 1022 height 37
click at [364, 277] on span "20185666329" at bounding box center [356, 284] width 72 height 14
type textarea "20185666329"
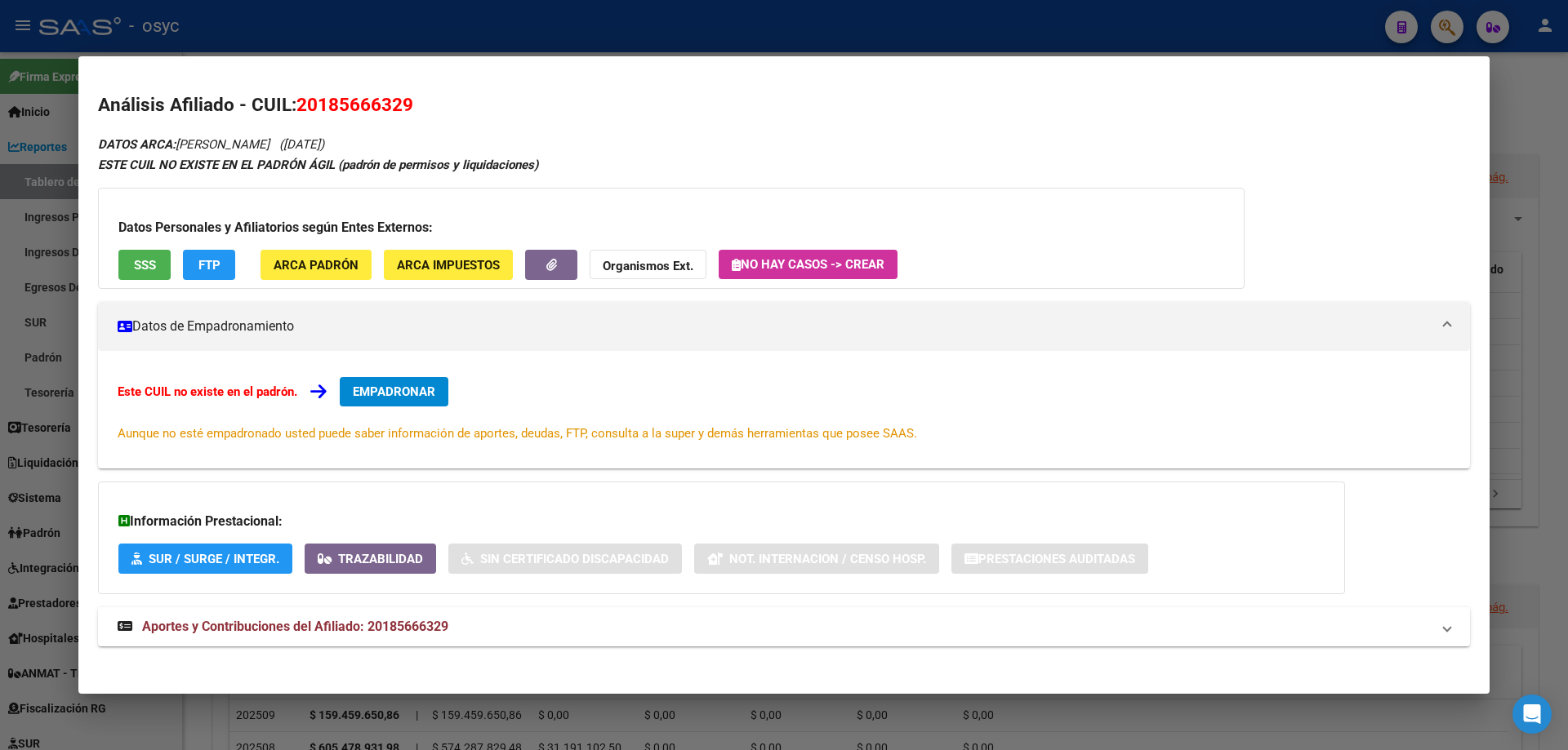
drag, startPoint x: 317, startPoint y: 103, endPoint x: 406, endPoint y: 104, distance: 89.0
click at [406, 104] on span "20185666329" at bounding box center [355, 105] width 117 height 22
copy span "18566632"
click at [1341, 13] on div at bounding box center [784, 375] width 1568 height 750
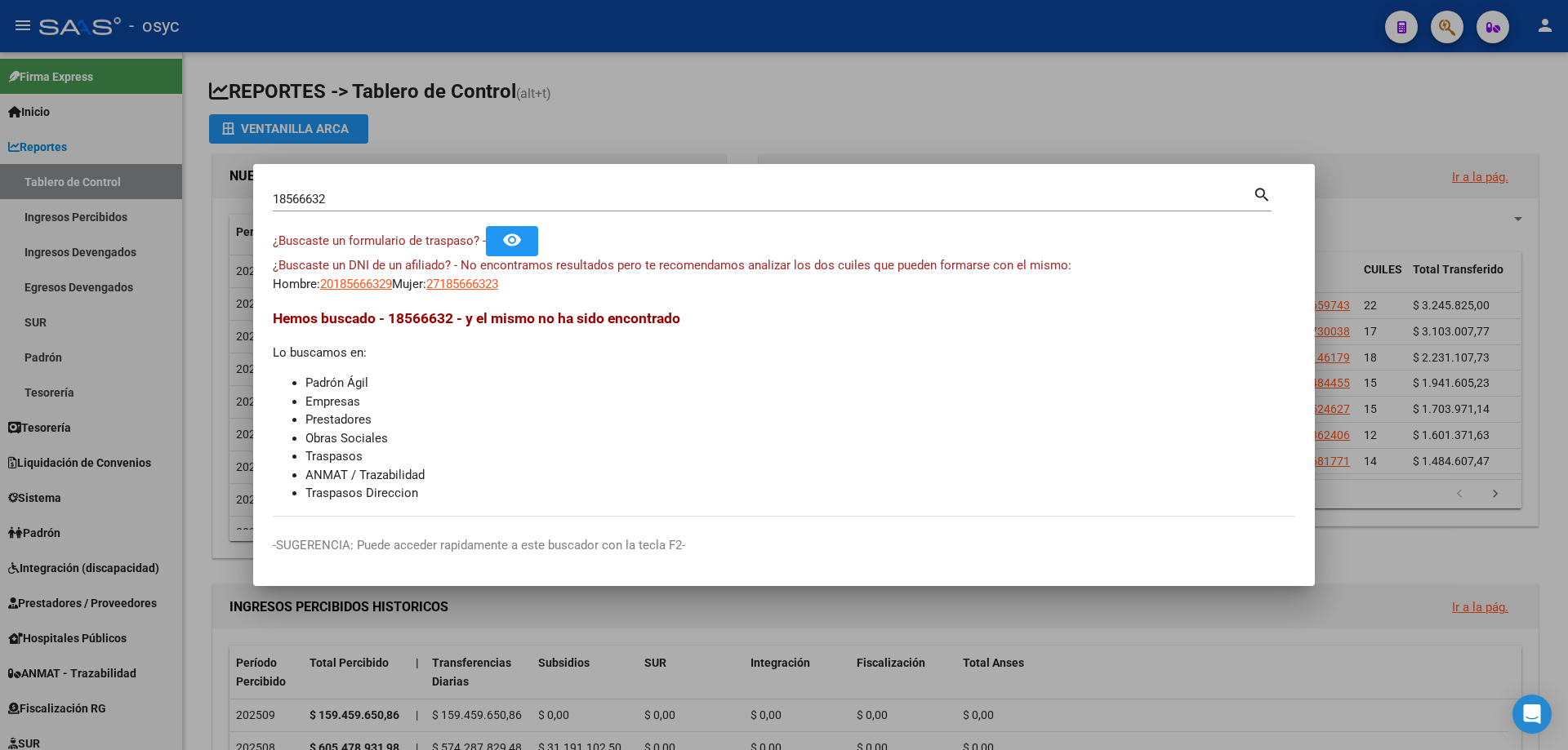
click at [1452, 29] on div at bounding box center [784, 375] width 1568 height 750
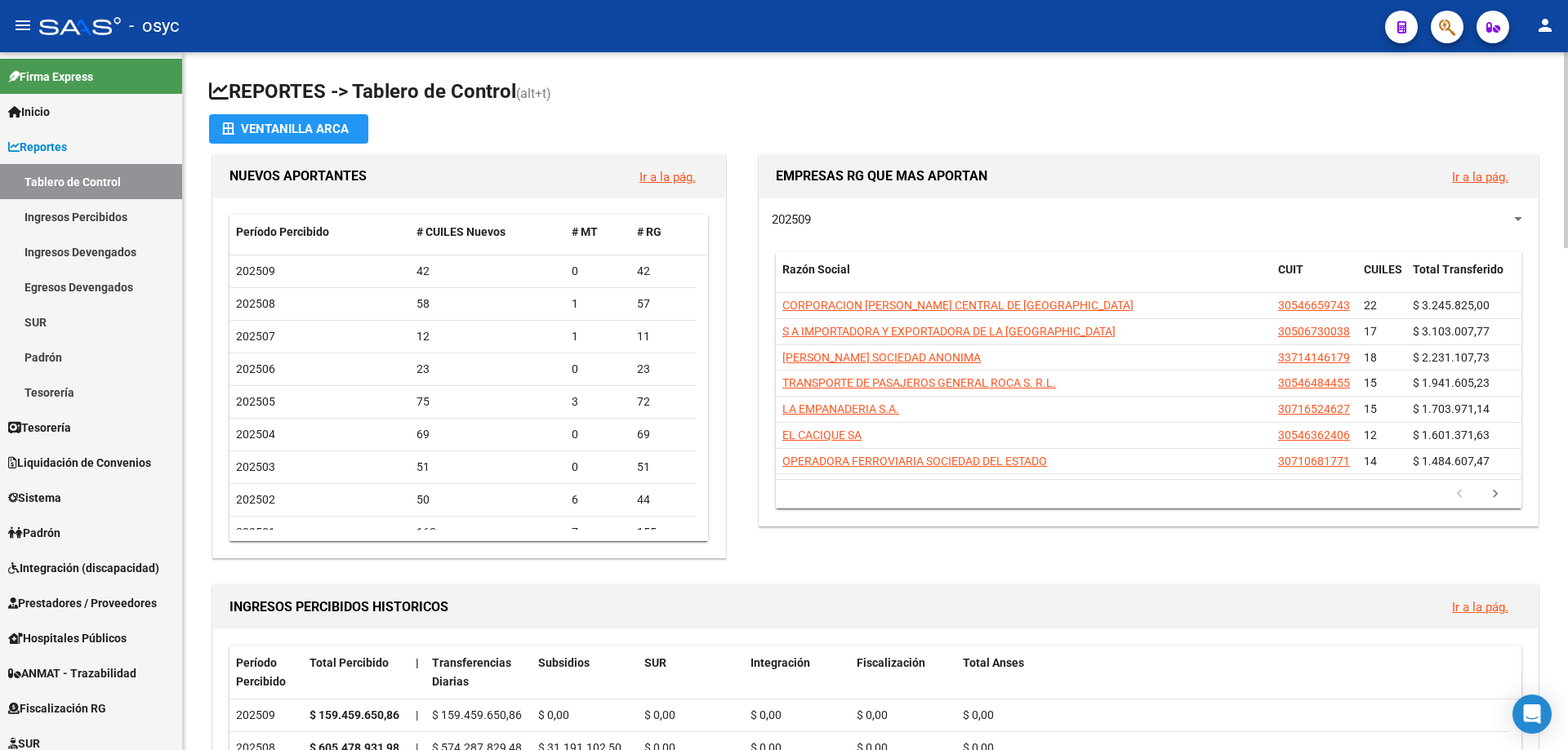
drag, startPoint x: 942, startPoint y: 150, endPoint x: 758, endPoint y: 194, distance: 189.2
click at [1452, 40] on span "button" at bounding box center [1448, 27] width 16 height 33
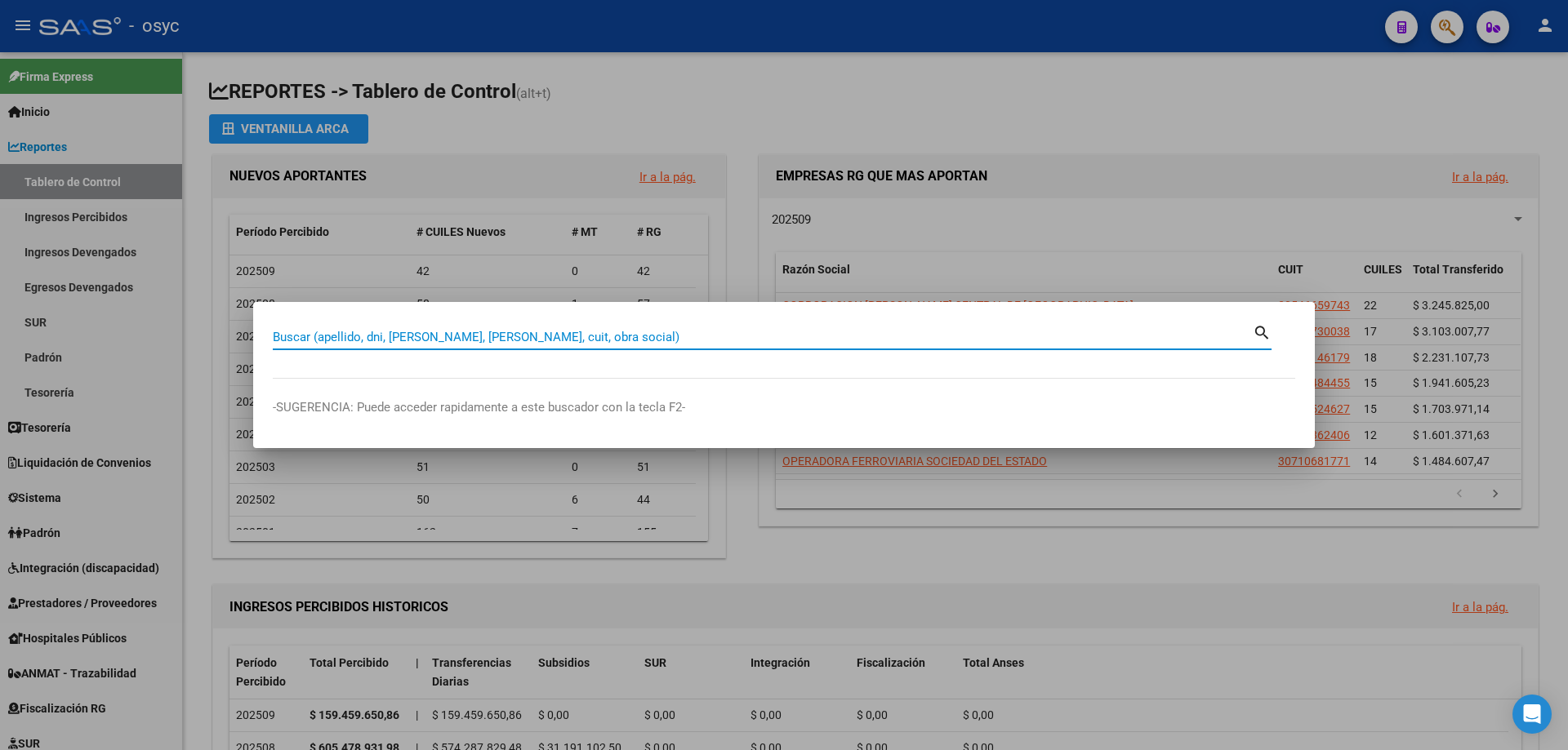
paste input "22058541"
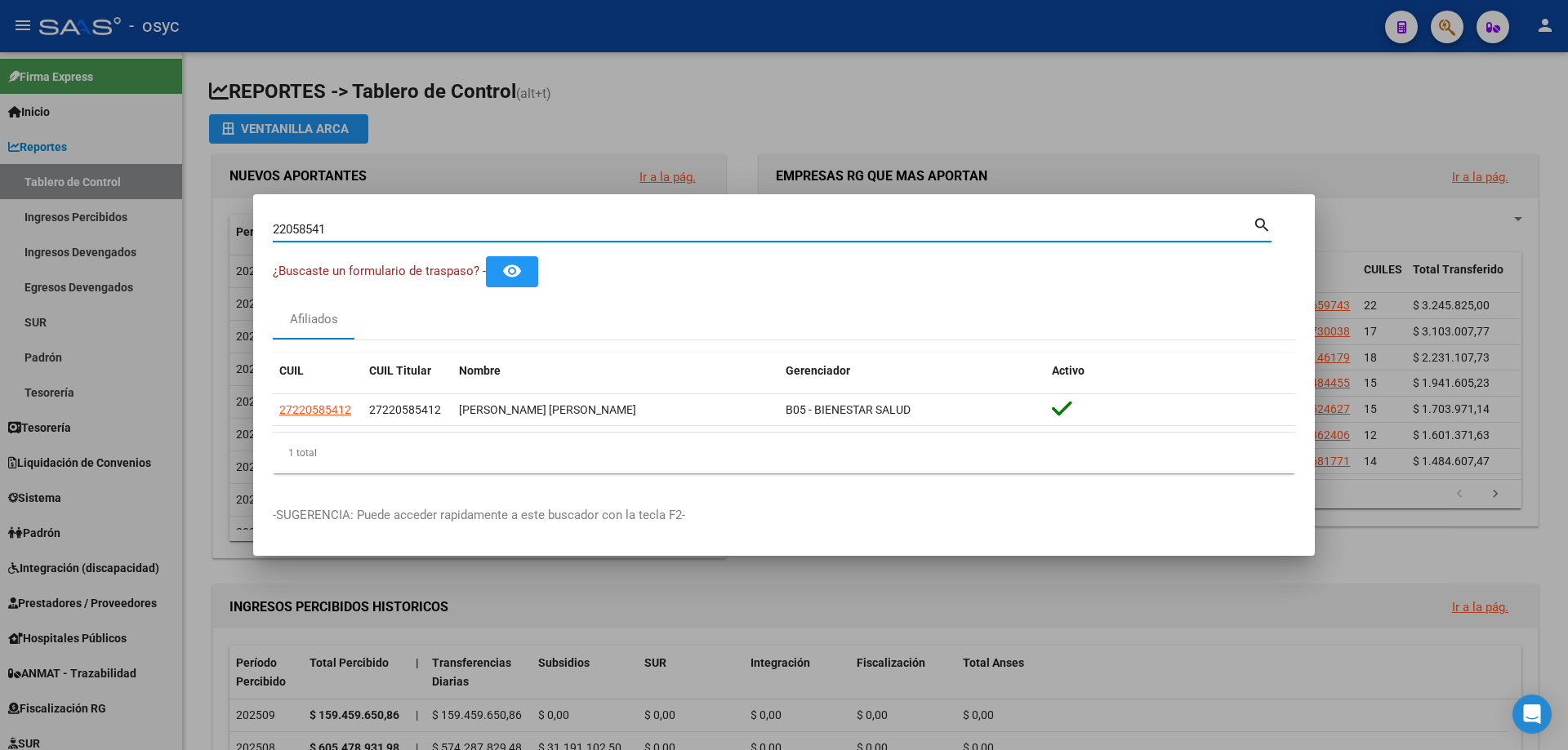
drag, startPoint x: 345, startPoint y: 222, endPoint x: 50, endPoint y: 205, distance: 295.5
click at [50, 205] on div "22058541 Buscar (apellido, dni, cuil, nro traspaso, cuit, obra social) search ¿…" at bounding box center [784, 375] width 1568 height 750
type input "40534835"
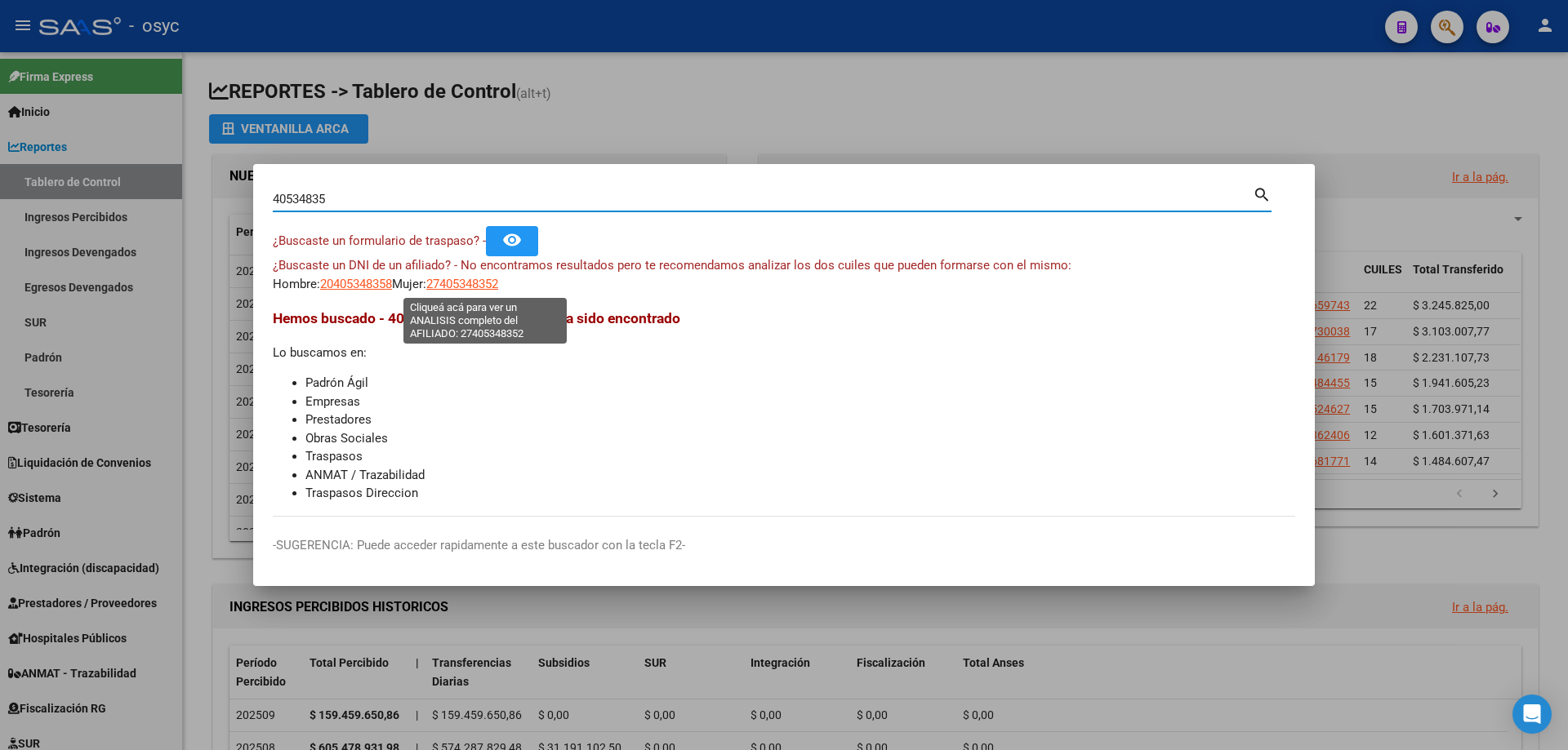
click at [498, 279] on span "27405348352" at bounding box center [462, 284] width 72 height 14
type textarea "27405348352"
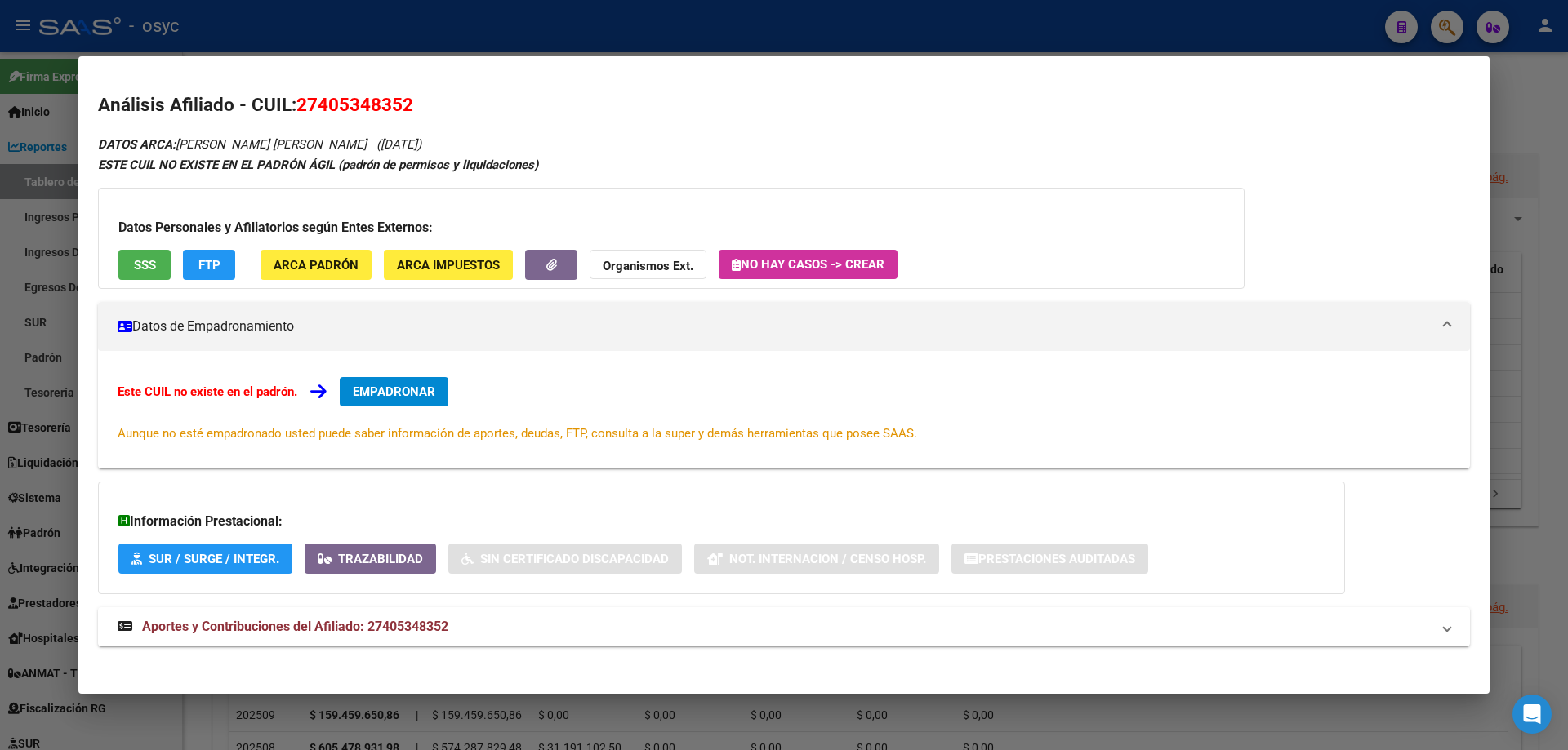
drag, startPoint x: 321, startPoint y: 100, endPoint x: 407, endPoint y: 100, distance: 86.0
click at [407, 100] on span "27405348352" at bounding box center [355, 105] width 117 height 22
copy span "40534835"
click at [1327, 24] on div at bounding box center [784, 375] width 1568 height 750
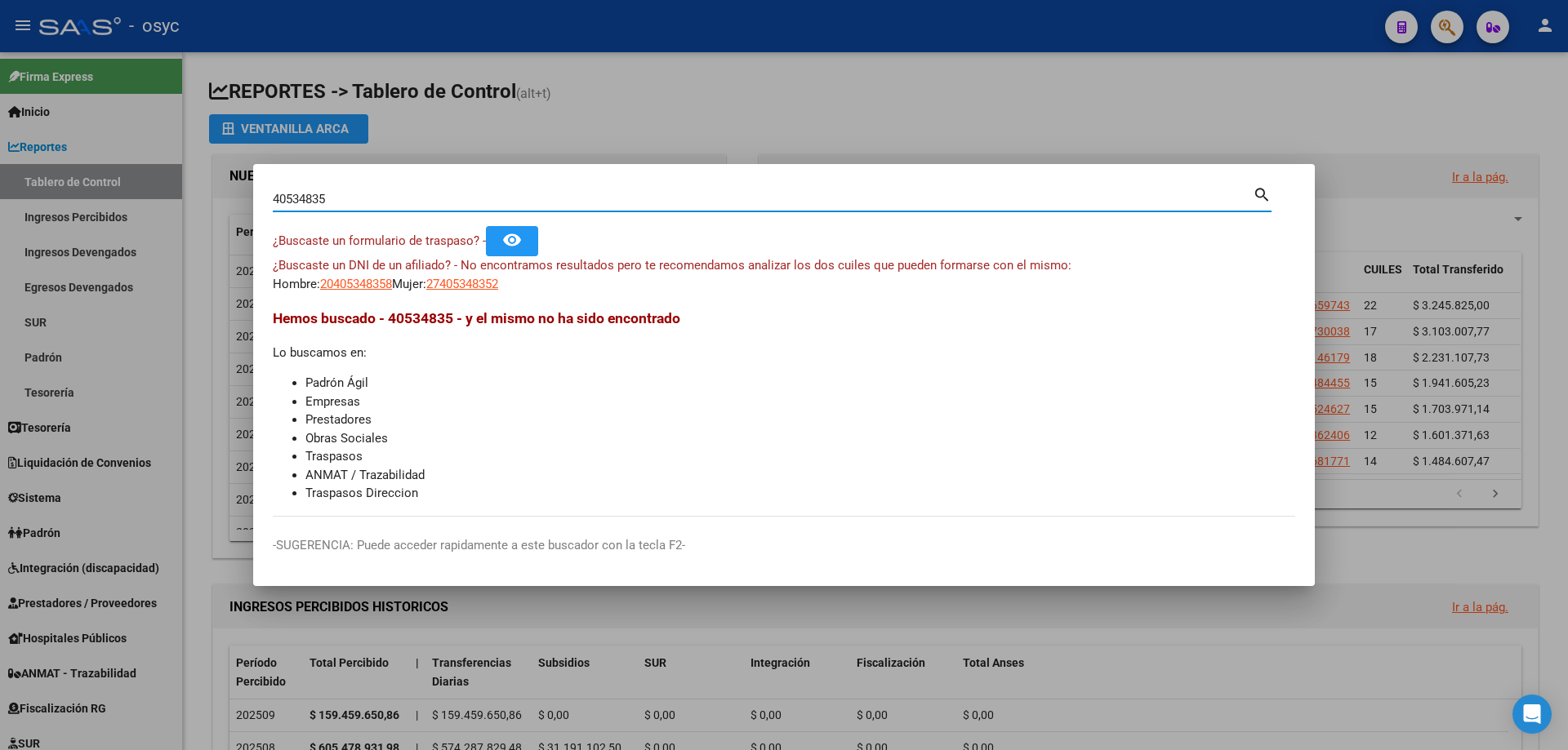
drag, startPoint x: 416, startPoint y: 197, endPoint x: 159, endPoint y: 185, distance: 257.3
click at [170, 187] on div "40534835 Buscar (apellido, dni, cuil, nro traspaso, cuit, obra social) search ¿…" at bounding box center [784, 375] width 1568 height 750
type input "33747936"
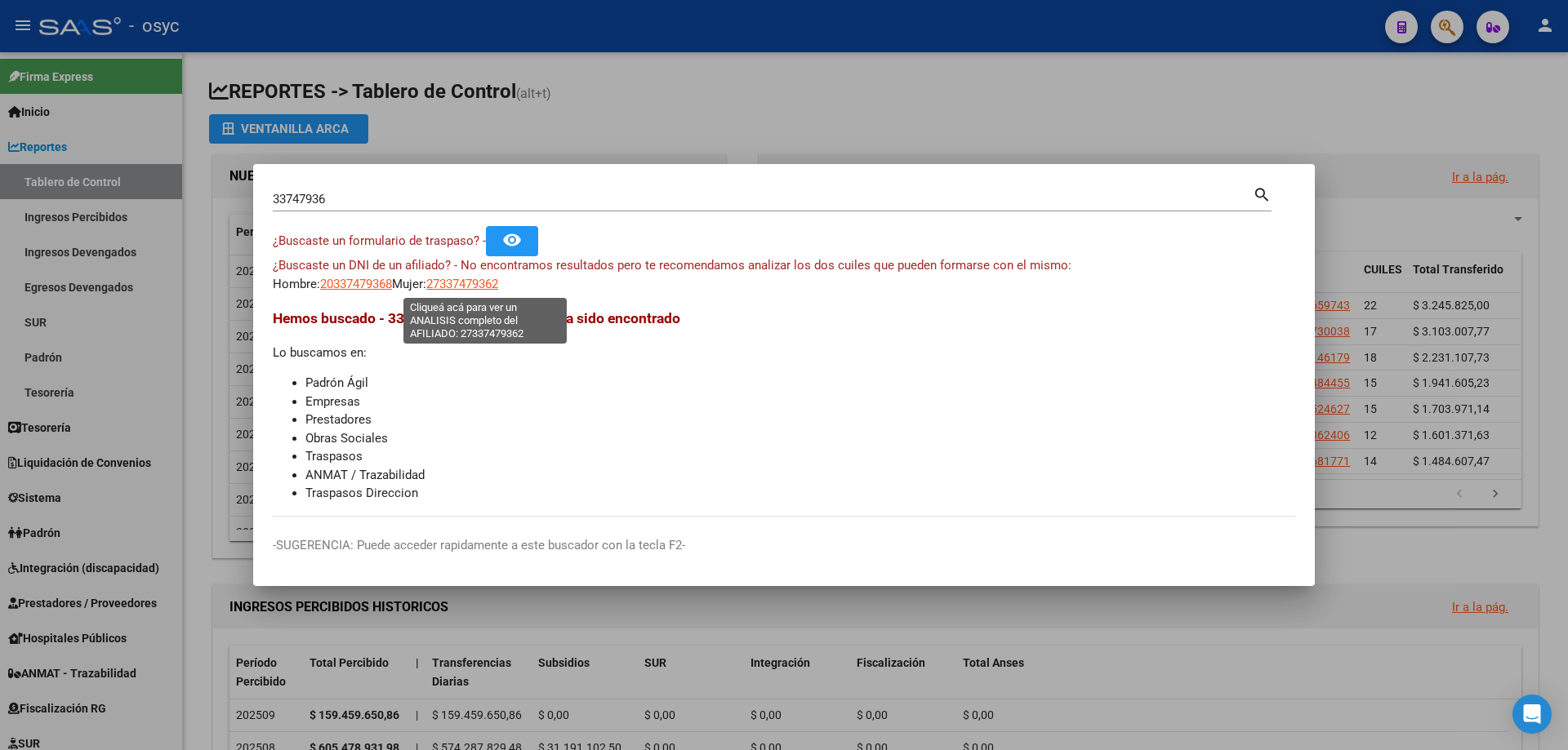
click at [489, 286] on span "27337479362" at bounding box center [462, 284] width 72 height 14
type textarea "27337479362"
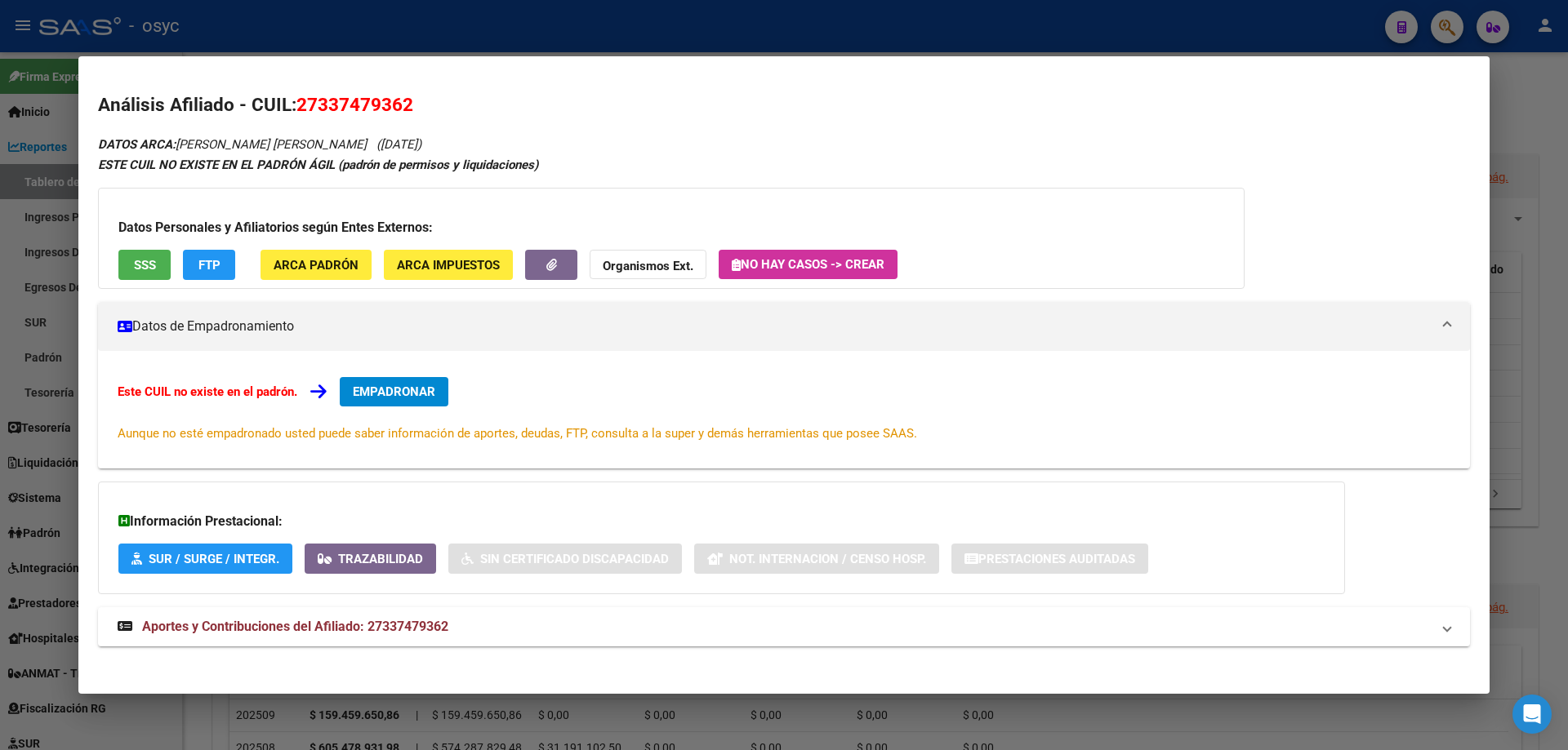
scroll to position [9, 0]
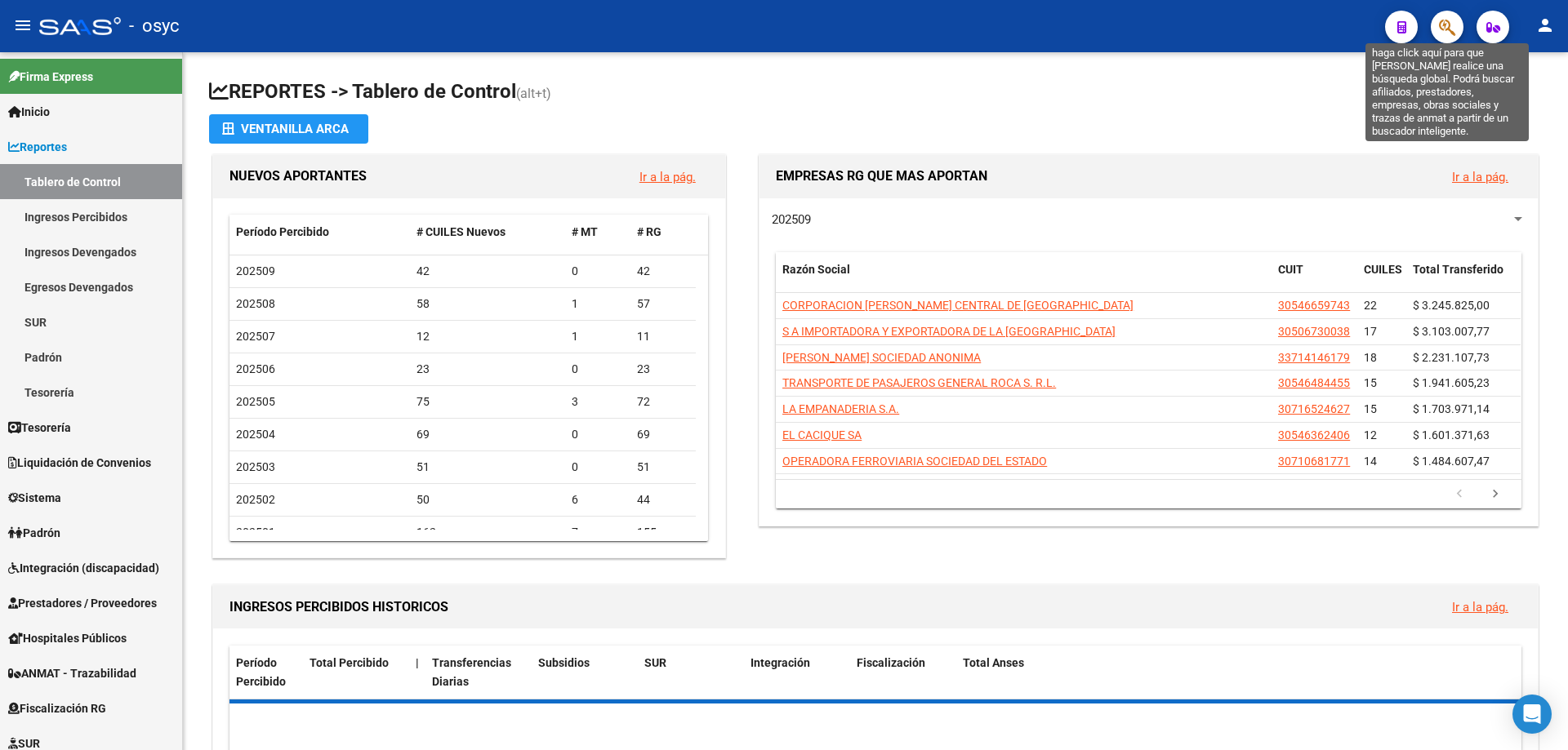
click at [1434, 20] on button "button" at bounding box center [1447, 27] width 32 height 32
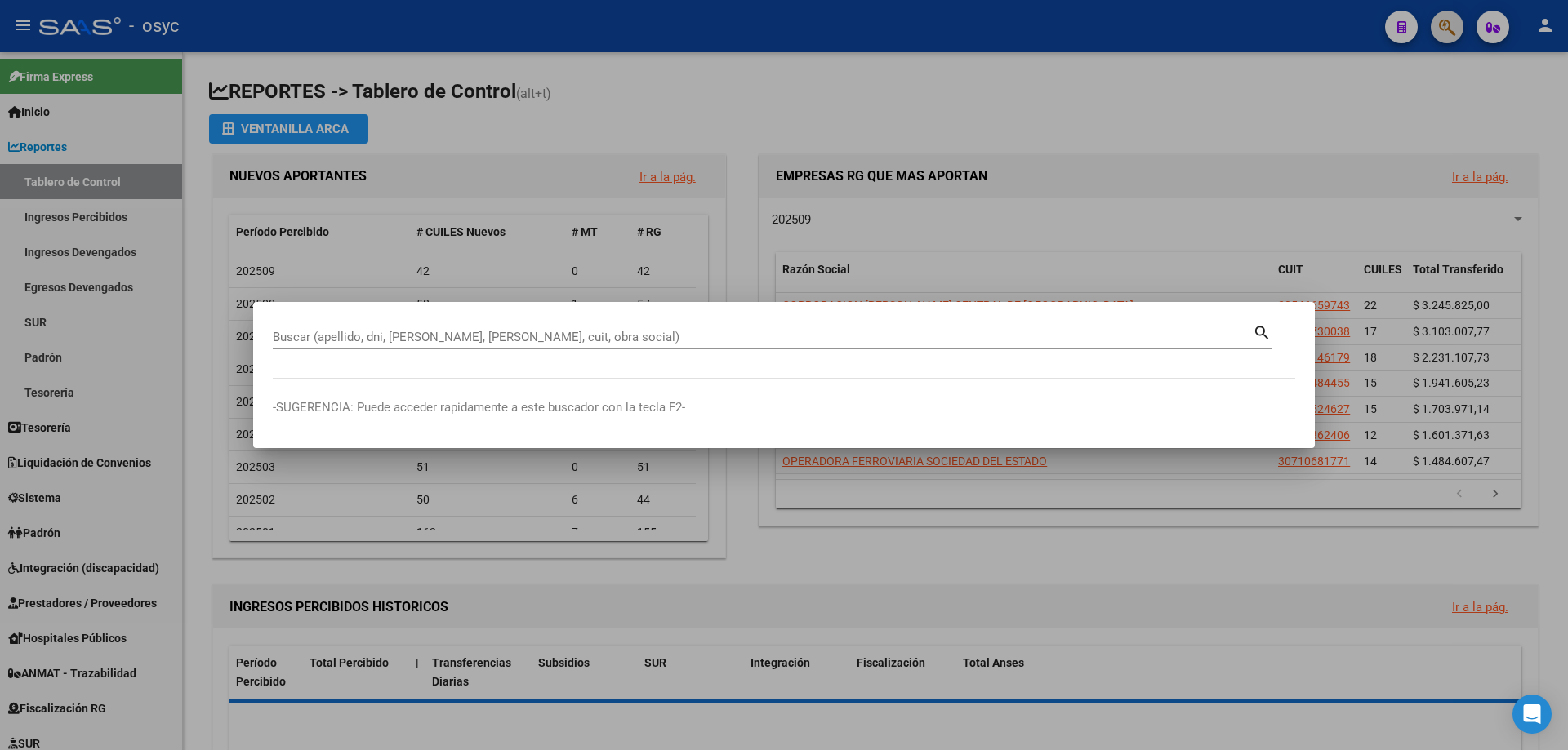
click at [1444, 23] on div at bounding box center [784, 375] width 1568 height 750
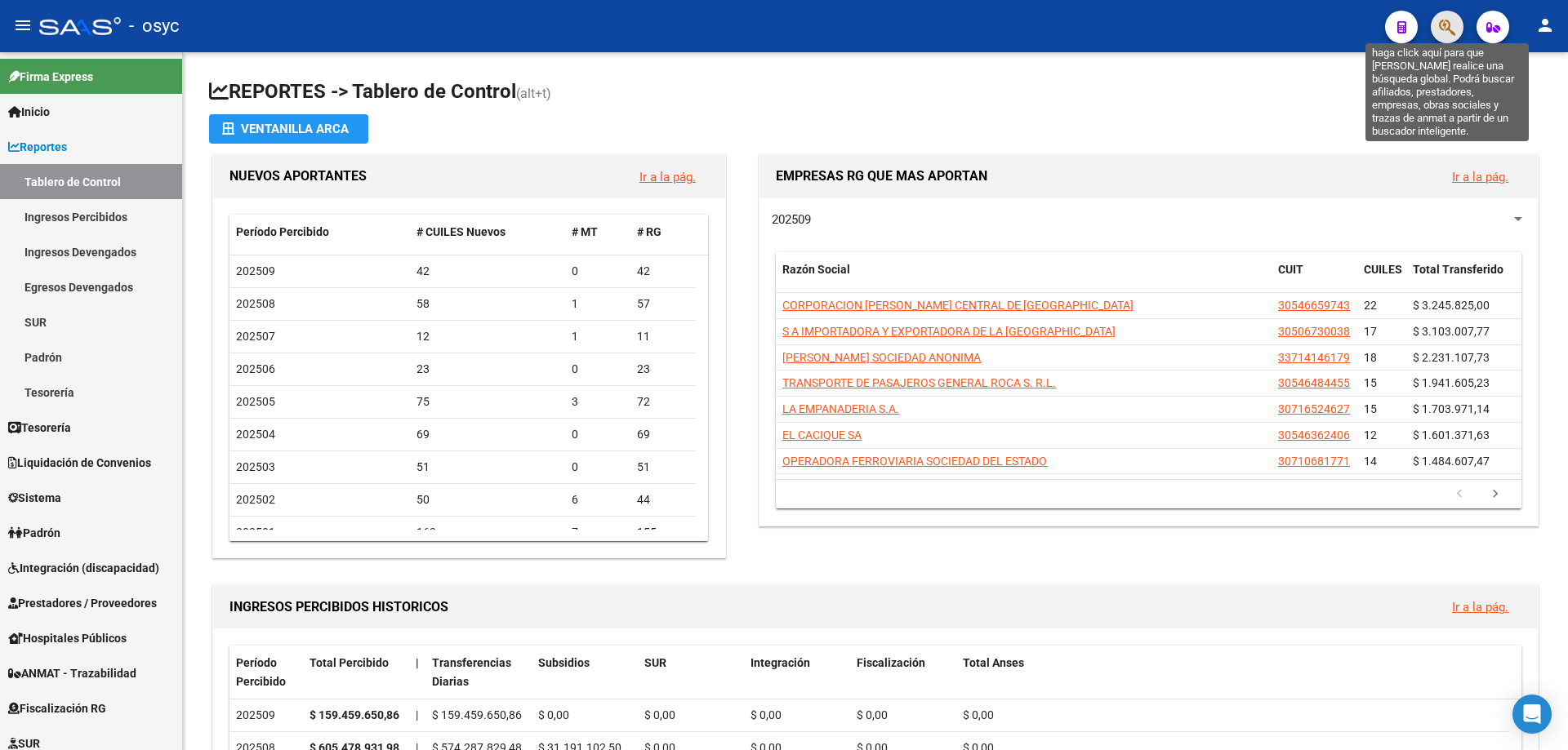
click at [1443, 36] on icon "button" at bounding box center [1448, 27] width 16 height 19
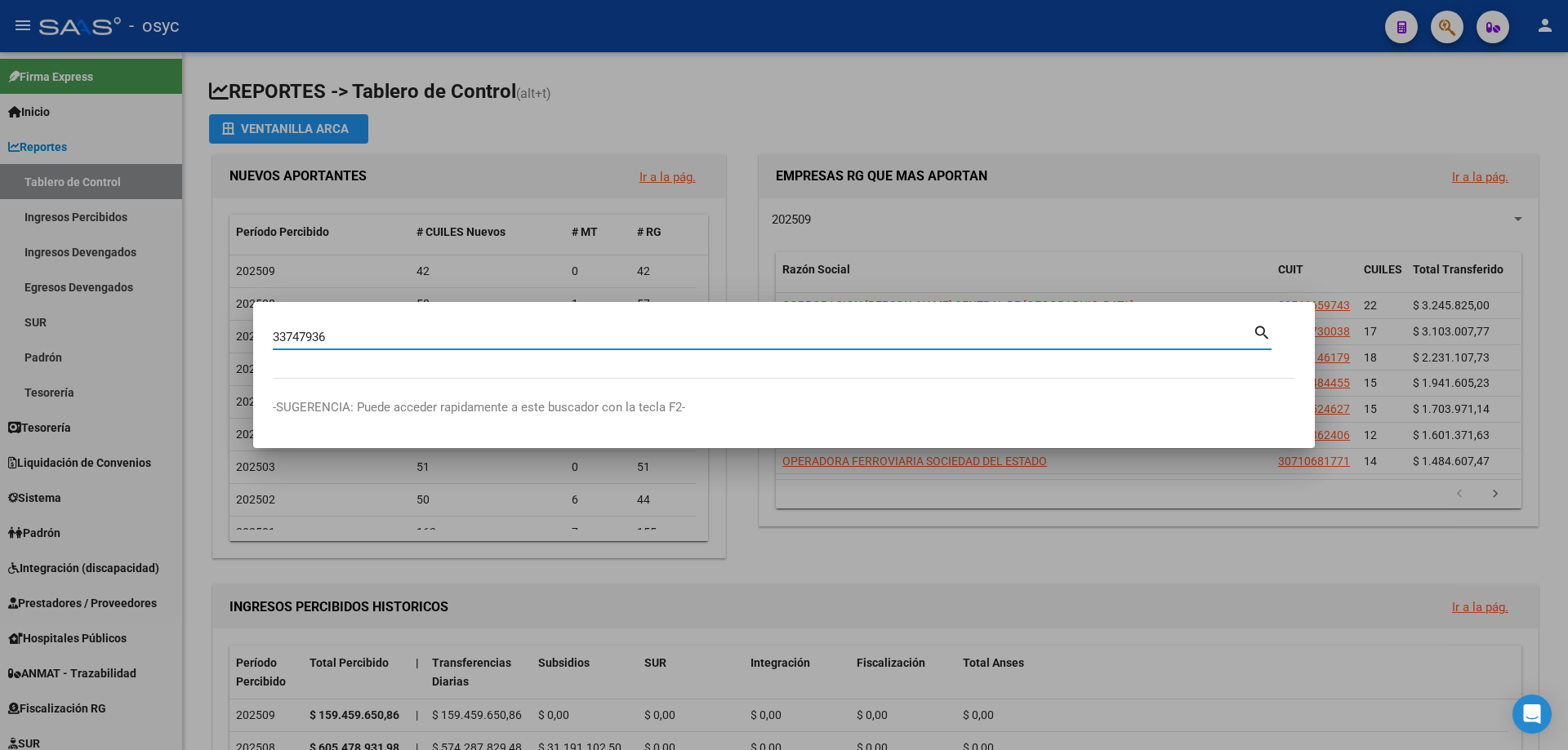
type input "33747936"
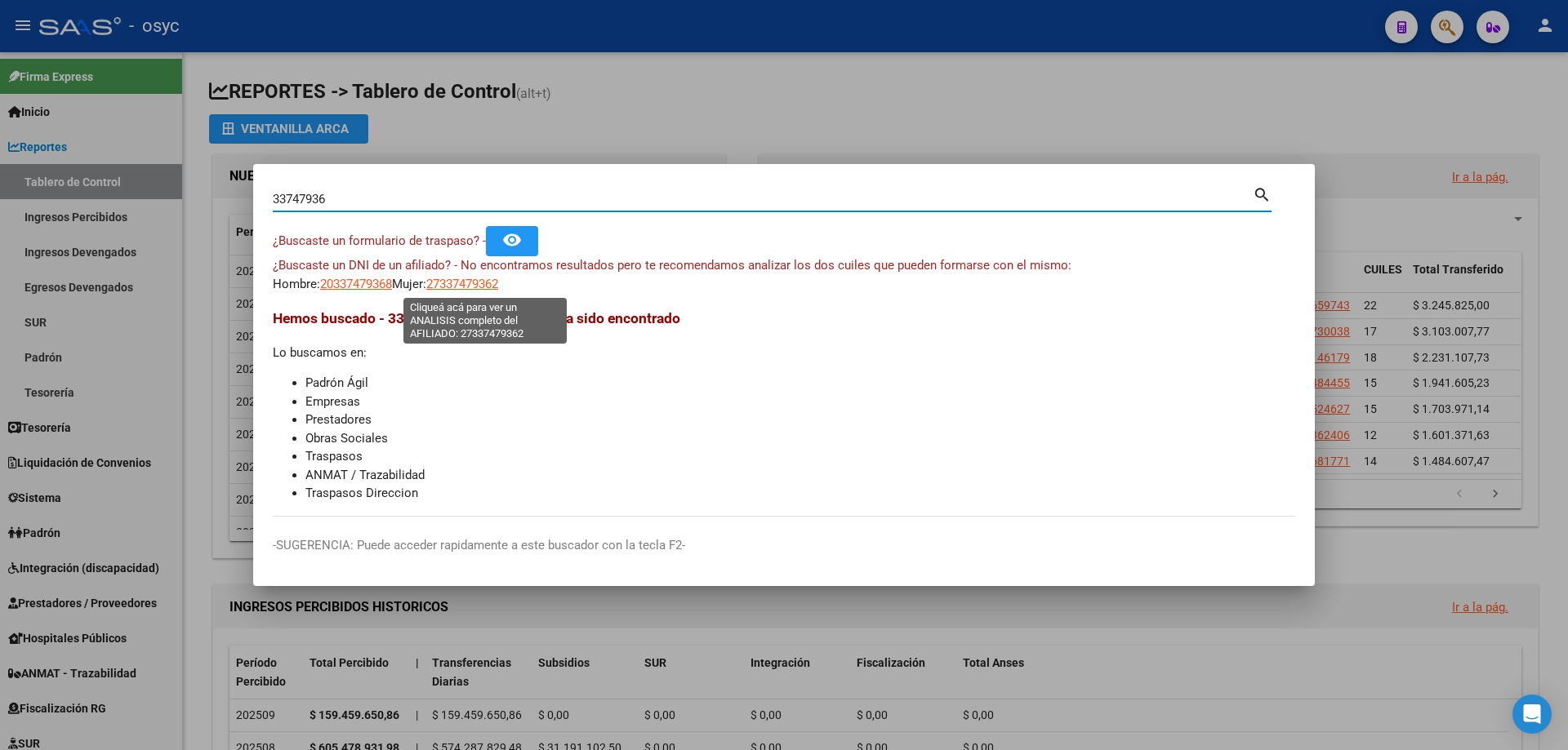
click at [498, 280] on span "27337479362" at bounding box center [462, 284] width 72 height 14
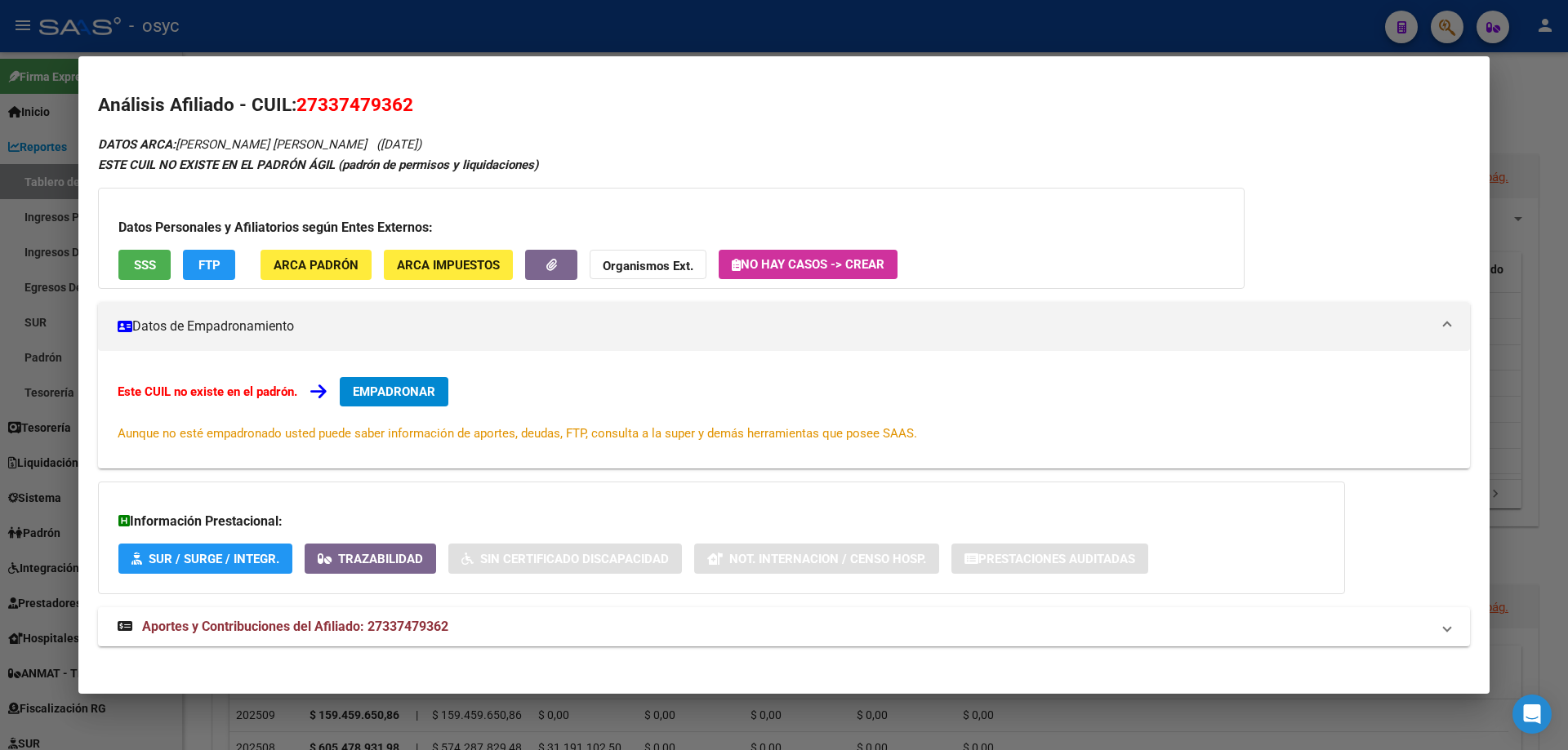
drag, startPoint x: 320, startPoint y: 104, endPoint x: 402, endPoint y: 101, distance: 82.1
click at [402, 101] on span "27337479362" at bounding box center [355, 105] width 117 height 22
copy span "33747936"
